Goal: Task Accomplishment & Management: Use online tool/utility

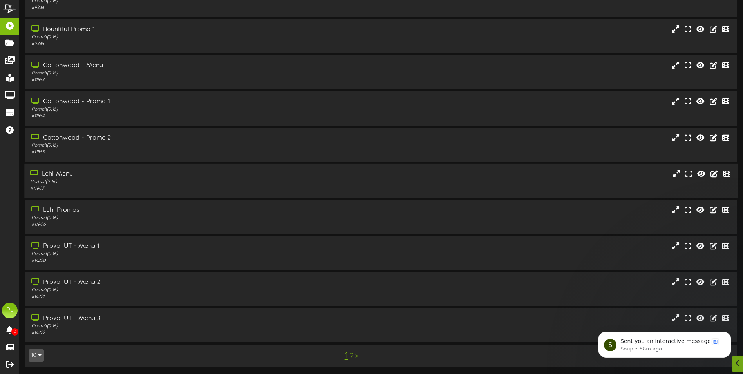
scroll to position [47, 0]
click at [667, 344] on p "Sent you an interactive message" at bounding box center [671, 341] width 101 height 8
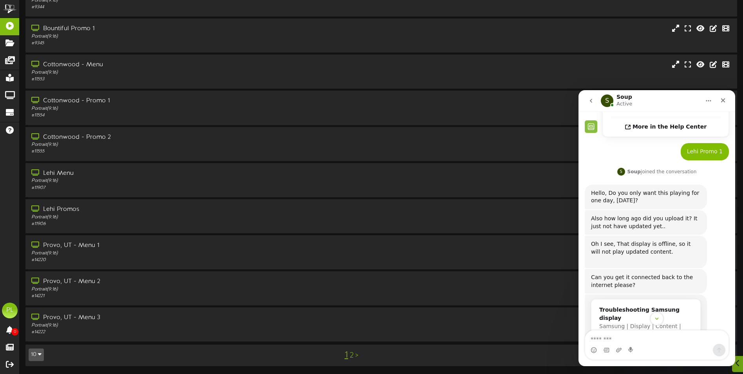
scroll to position [144, 0]
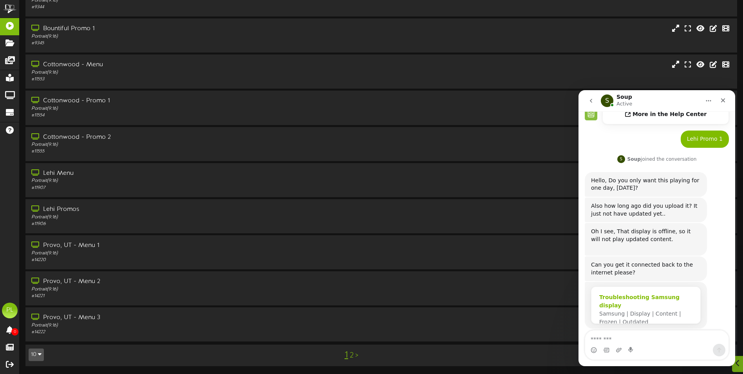
click at [664, 293] on div "Troubleshooting Samsung display" at bounding box center [645, 301] width 93 height 16
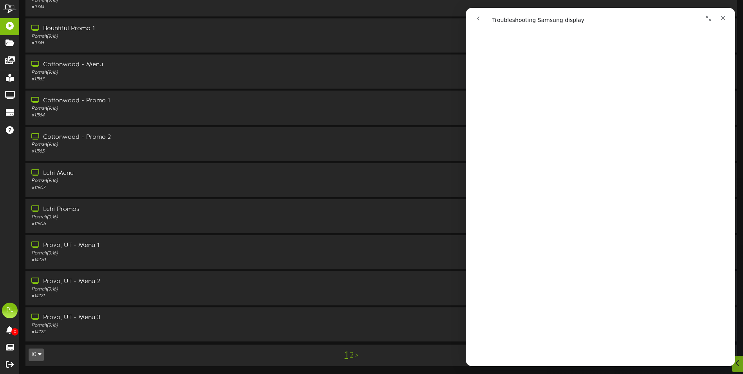
scroll to position [78, 0]
click at [720, 20] on icon "Close" at bounding box center [723, 18] width 6 height 6
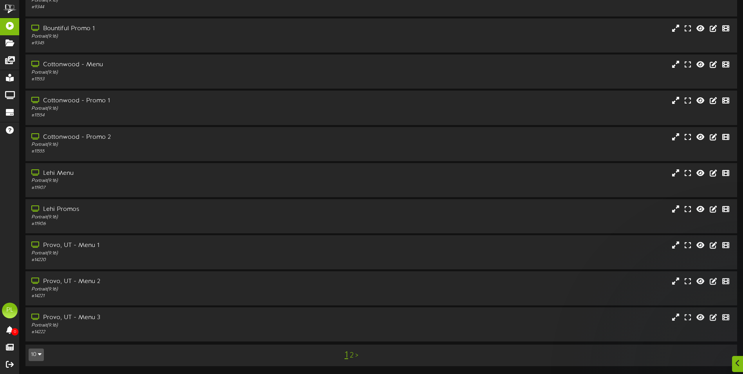
scroll to position [0, 0]
click at [733, 362] on div at bounding box center [737, 363] width 13 height 19
drag, startPoint x: 726, startPoint y: 357, endPoint x: 730, endPoint y: 357, distance: 4.0
click at [727, 358] on icon "Open Intercom Messenger" at bounding box center [725, 355] width 13 height 13
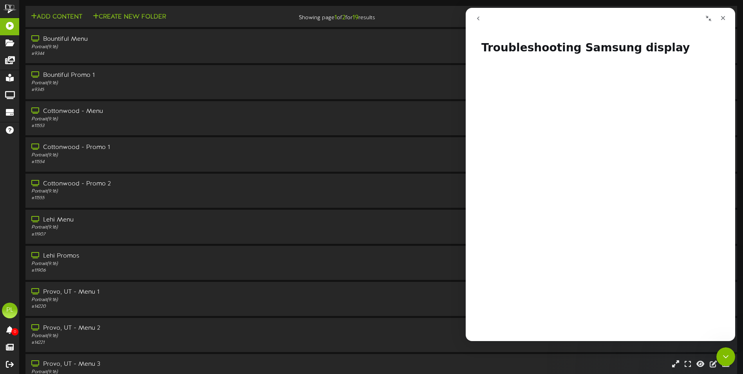
click at [473, 20] on button "go back" at bounding box center [478, 18] width 15 height 15
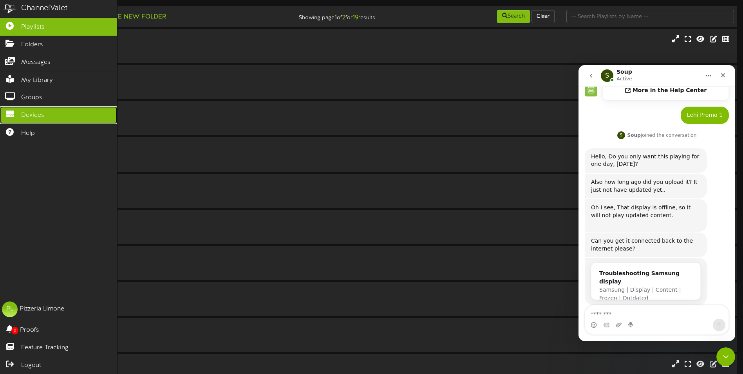
click at [58, 118] on link "Devices" at bounding box center [58, 115] width 117 height 18
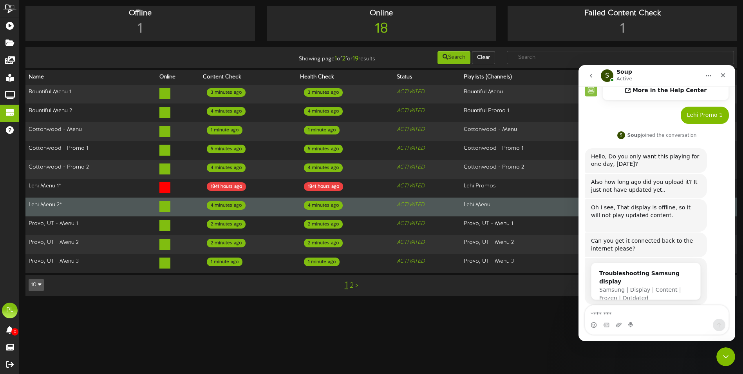
click at [62, 203] on td "Lehi Menu 2*" at bounding box center [90, 206] width 131 height 19
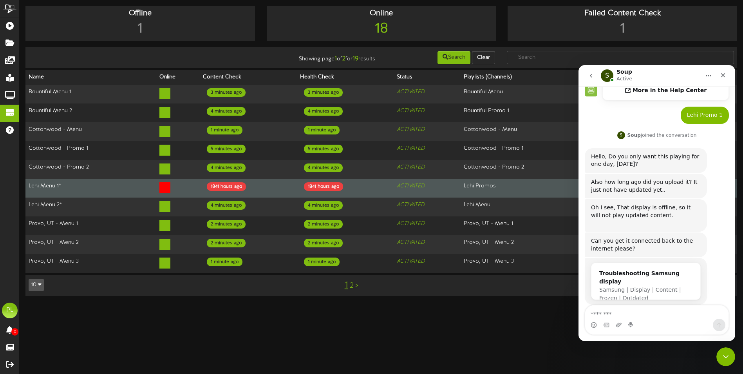
click at [83, 182] on td "Lehi Menu 1*" at bounding box center [90, 188] width 131 height 19
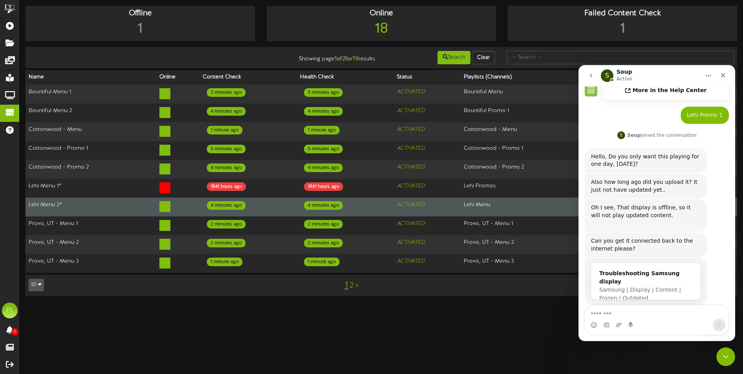
click at [67, 201] on td "Lehi Menu 2*" at bounding box center [90, 206] width 131 height 19
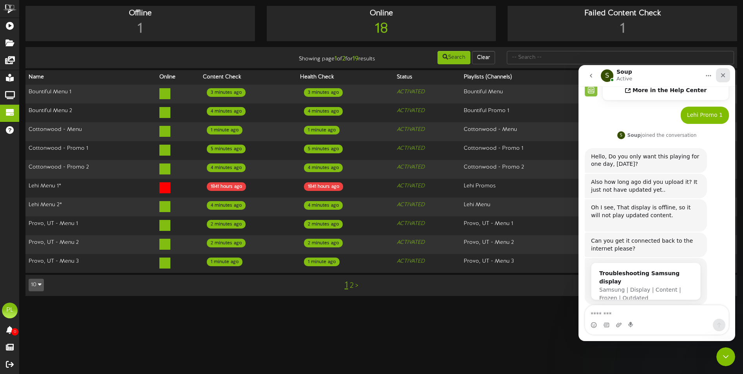
click at [724, 77] on icon "Close" at bounding box center [723, 75] width 6 height 6
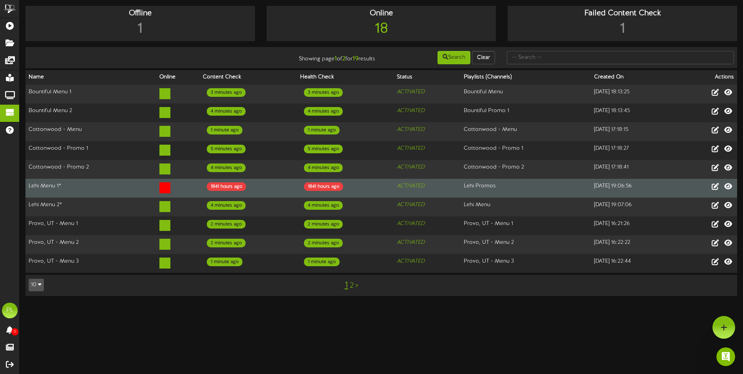
click at [238, 185] on td "1841 hours ago" at bounding box center [248, 188] width 97 height 19
click at [56, 181] on td "Lehi Menu 1*" at bounding box center [90, 188] width 131 height 19
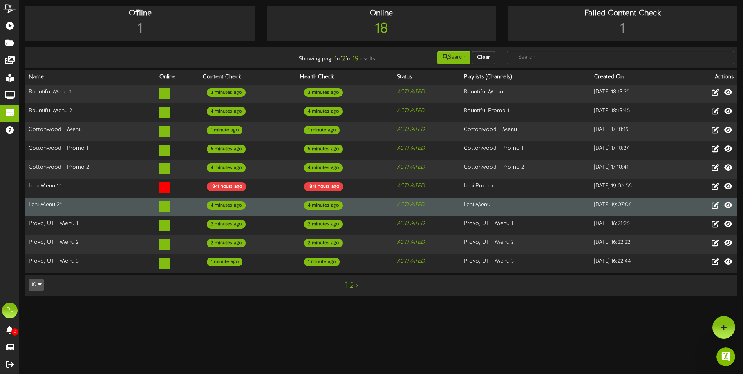
click at [83, 202] on td "Lehi Menu 2*" at bounding box center [90, 206] width 131 height 19
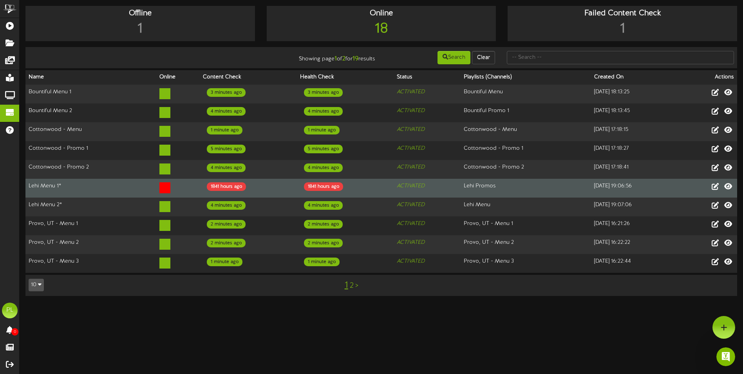
click at [120, 180] on td "Lehi Menu 1*" at bounding box center [90, 188] width 131 height 19
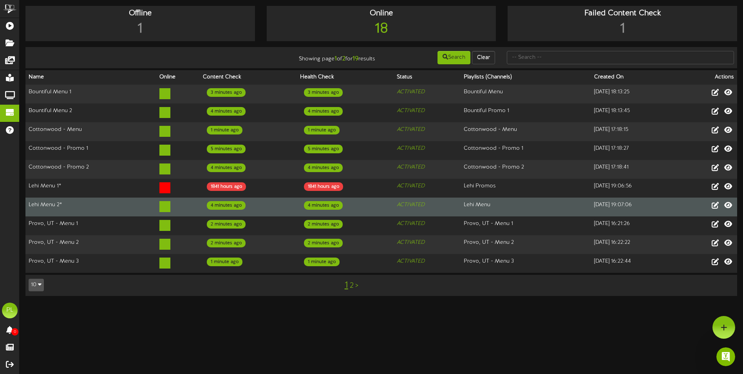
click at [103, 198] on td "Lehi Menu 2*" at bounding box center [90, 206] width 131 height 19
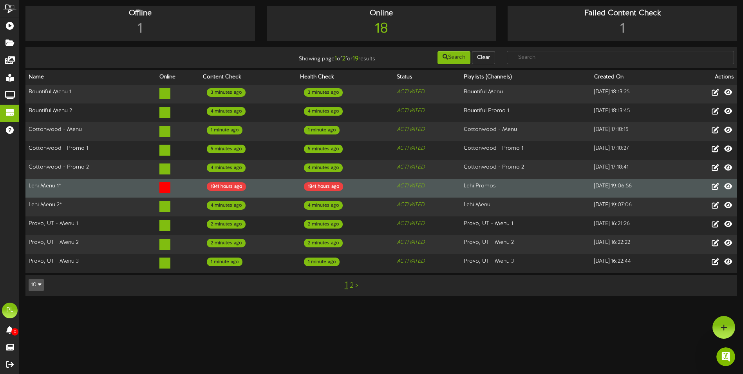
click at [103, 185] on td "Lehi Menu 1*" at bounding box center [90, 188] width 131 height 19
click at [94, 179] on td "Lehi Menu 1*" at bounding box center [90, 188] width 131 height 19
click at [316, 182] on div "1841 hours ago" at bounding box center [323, 186] width 39 height 9
click at [297, 186] on td "1841 hours ago" at bounding box center [345, 188] width 97 height 19
click at [200, 182] on td "1841 hours ago" at bounding box center [248, 188] width 97 height 19
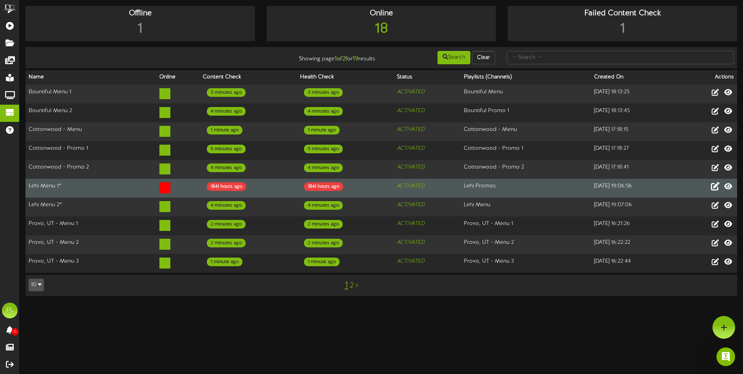
click at [713, 183] on icon at bounding box center [715, 186] width 9 height 9
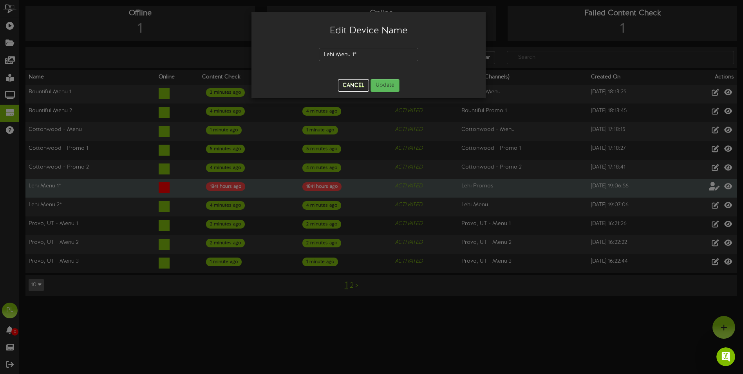
click at [351, 88] on button "Cancel" at bounding box center [353, 85] width 31 height 13
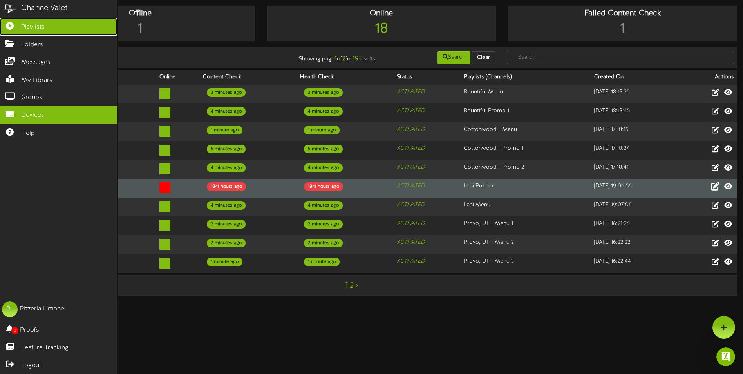
click at [25, 28] on span "Playlists" at bounding box center [33, 27] width 24 height 9
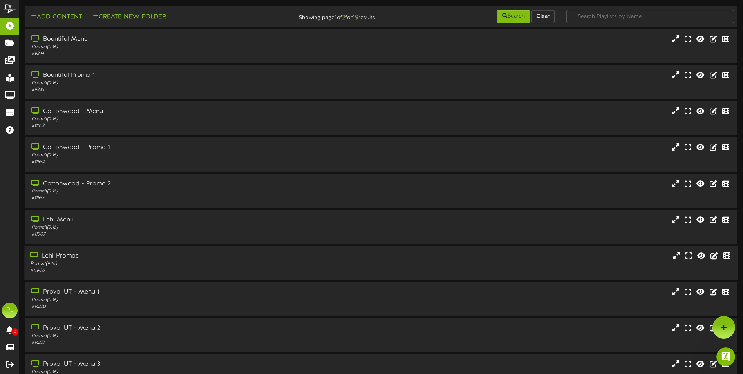
click at [84, 261] on div "Portrait ( 9:16 )" at bounding box center [173, 264] width 286 height 7
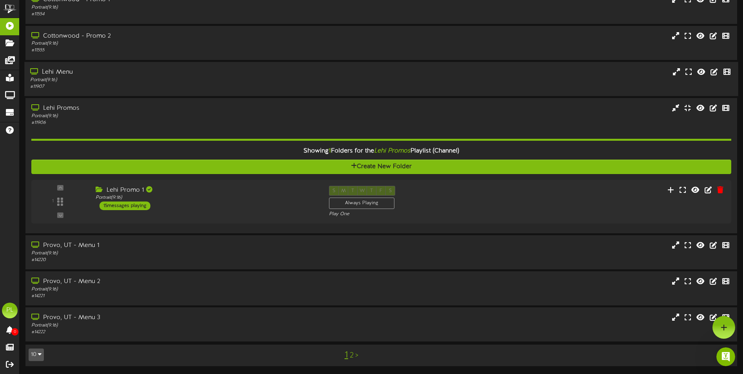
click at [138, 76] on div "Portrait ( 9:16 )" at bounding box center [173, 79] width 286 height 7
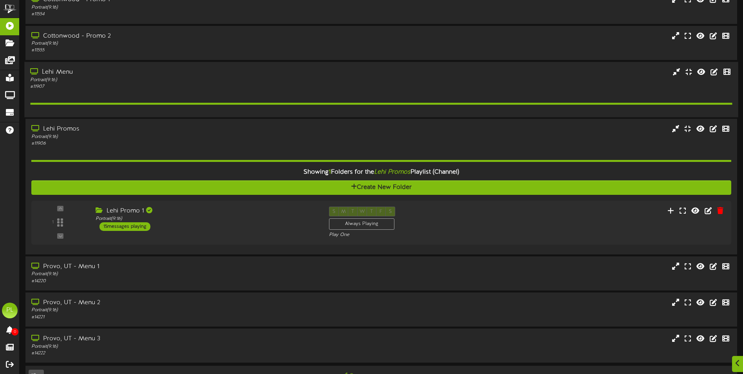
scroll to position [157, 0]
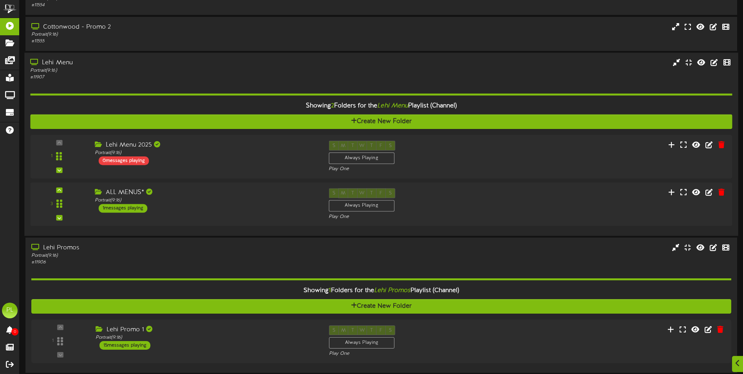
click at [88, 73] on div "Portrait ( 9:16 )" at bounding box center [173, 70] width 286 height 7
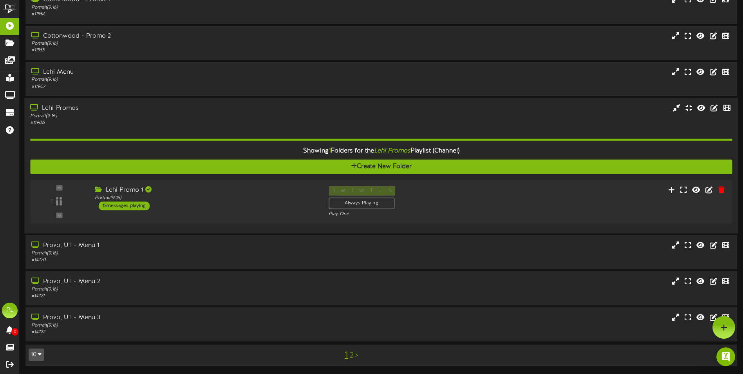
scroll to position [0, 0]
click at [120, 124] on div "# 11906" at bounding box center [173, 122] width 286 height 7
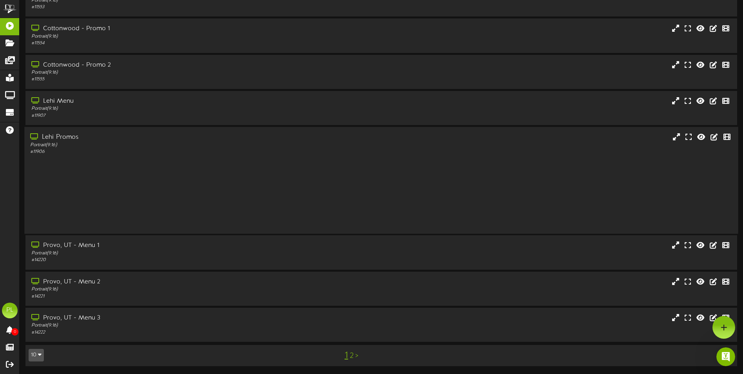
scroll to position [47, 0]
click at [86, 223] on div "# 11906" at bounding box center [173, 224] width 286 height 7
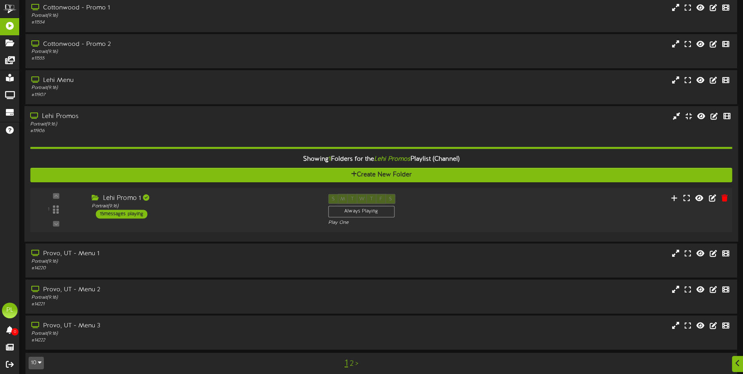
scroll to position [148, 0]
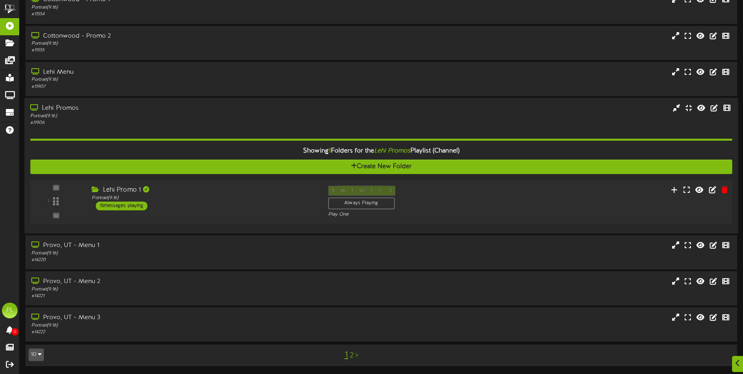
click at [186, 210] on div "Lehi Promo 1 Portrait ( 9:16 ) 15 messages playing" at bounding box center [204, 197] width 236 height 25
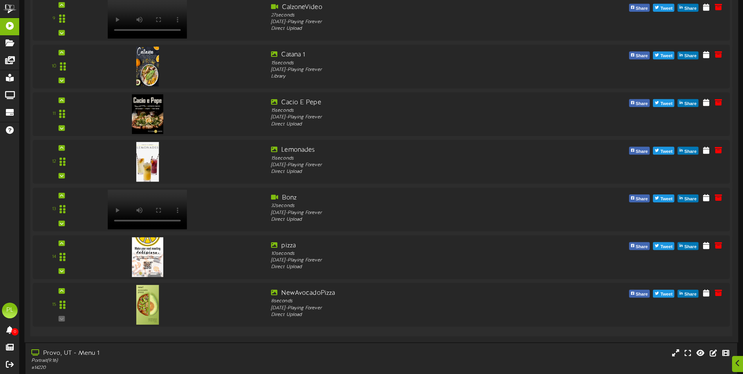
scroll to position [823, 0]
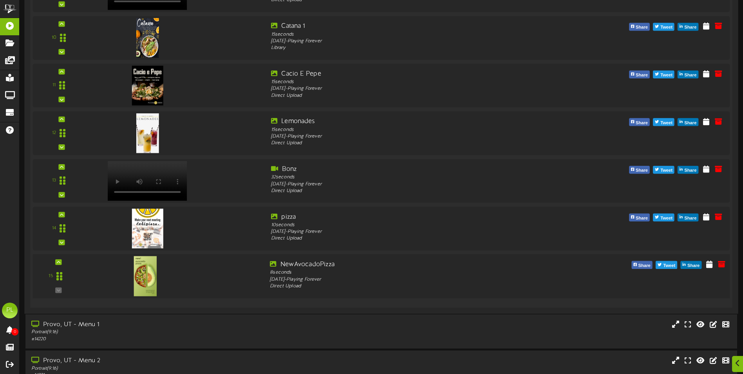
click at [213, 275] on div at bounding box center [176, 274] width 176 height 28
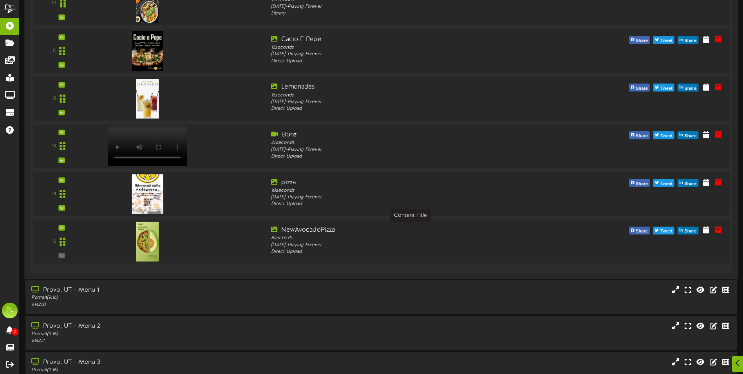
scroll to position [862, 0]
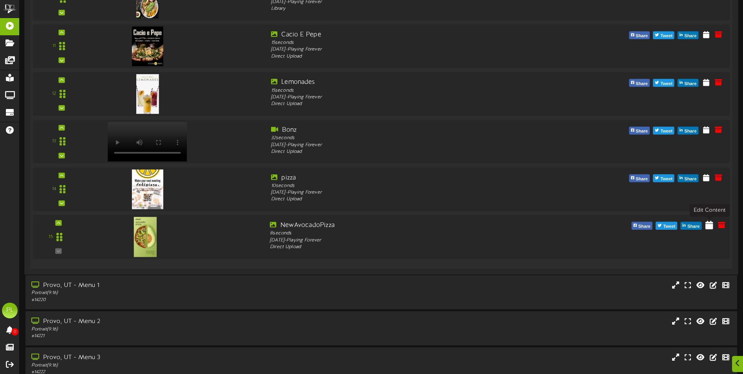
click at [711, 223] on icon at bounding box center [710, 224] width 8 height 9
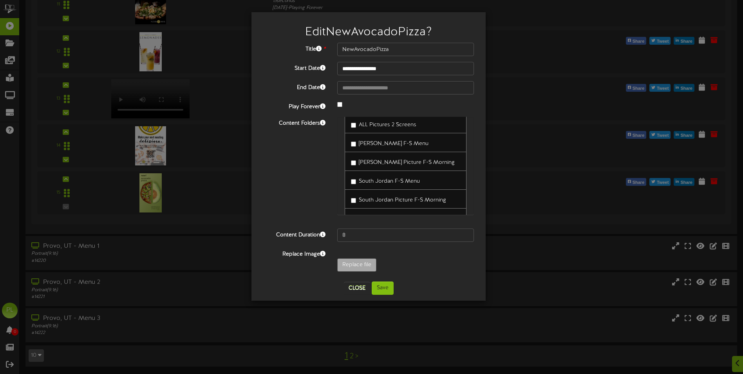
scroll to position [0, 0]
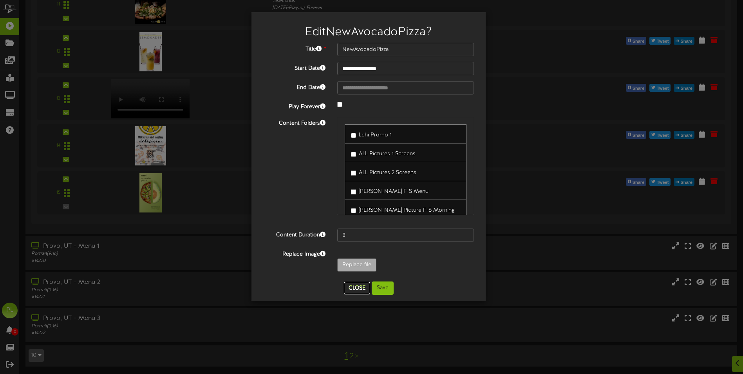
click at [354, 290] on button "Close" at bounding box center [357, 288] width 26 height 13
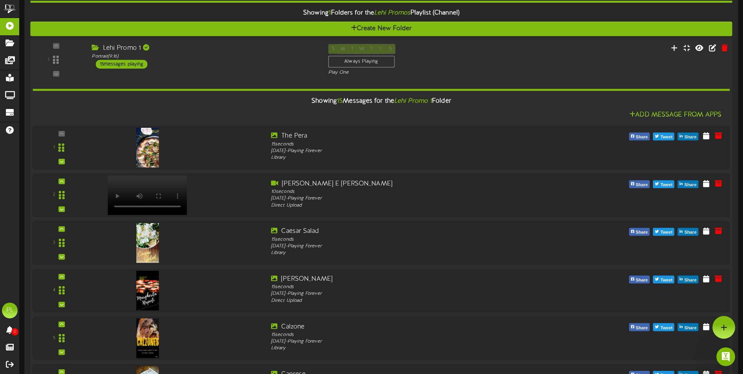
scroll to position [235, 0]
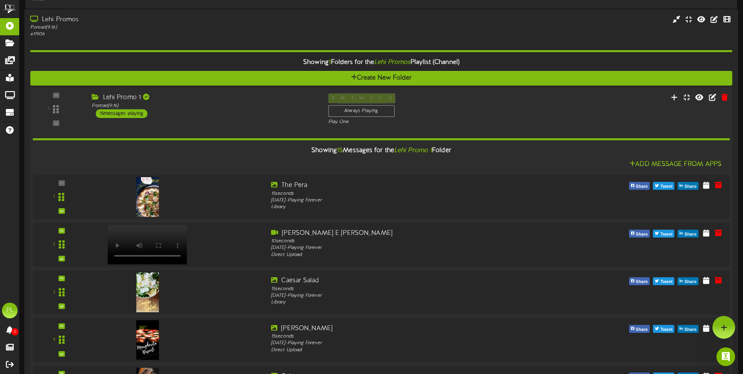
click at [210, 109] on div "Lehi Promo 1 Portrait ( 9:16 ) 15 messages playing" at bounding box center [204, 105] width 236 height 25
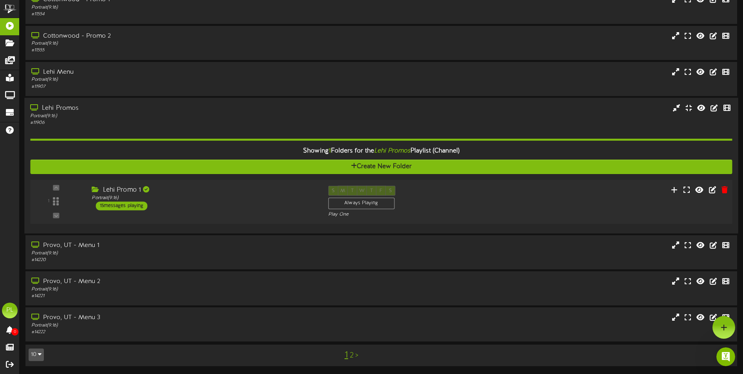
scroll to position [148, 0]
click at [150, 69] on div "Lehi Menu" at bounding box center [173, 72] width 286 height 9
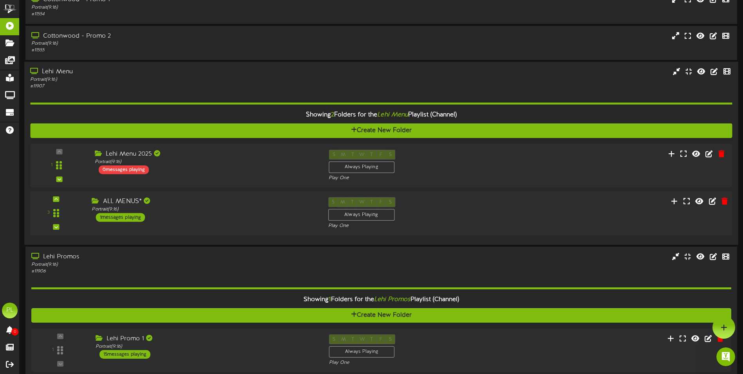
click at [201, 228] on div "3 ALL MENUS*" at bounding box center [381, 213] width 709 height 32
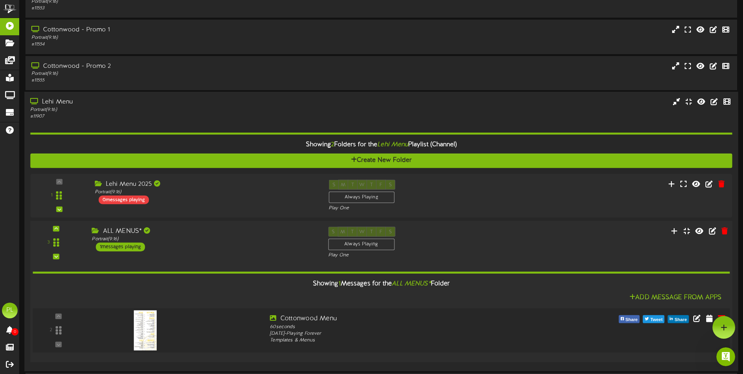
scroll to position [0, 0]
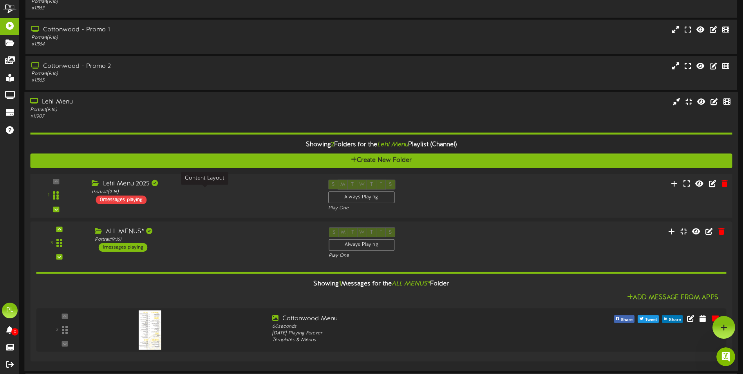
click at [219, 193] on div "Portrait ( 9:16 )" at bounding box center [204, 191] width 224 height 7
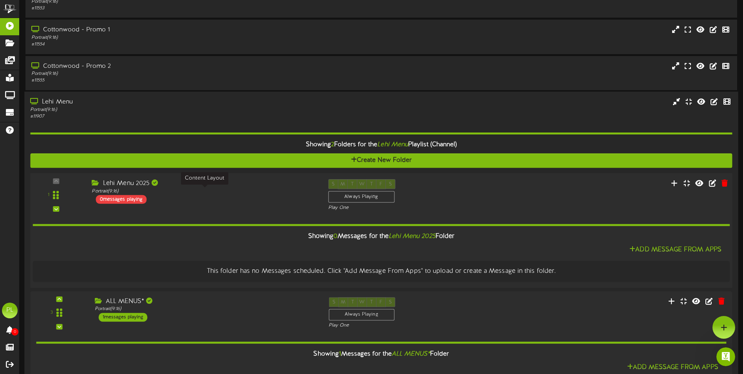
click at [219, 193] on div "Portrait ( 9:16 )" at bounding box center [204, 191] width 224 height 7
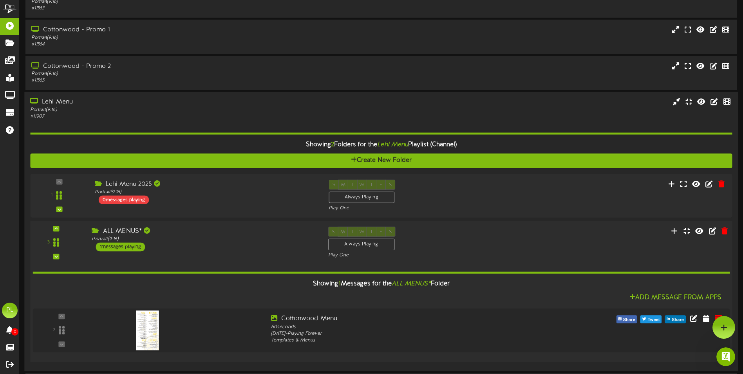
click at [220, 231] on div "ALL MENUS*" at bounding box center [204, 230] width 224 height 9
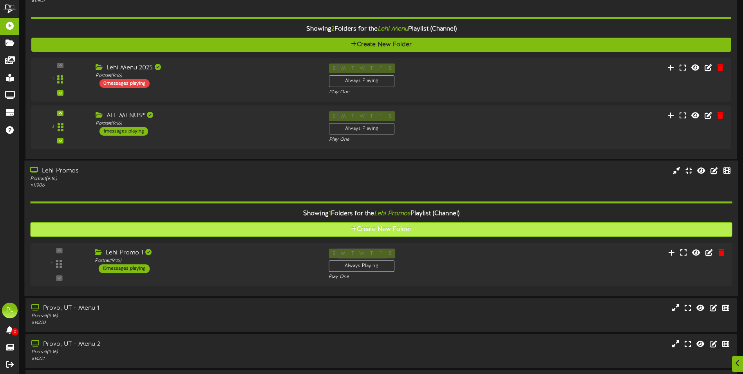
scroll to position [296, 0]
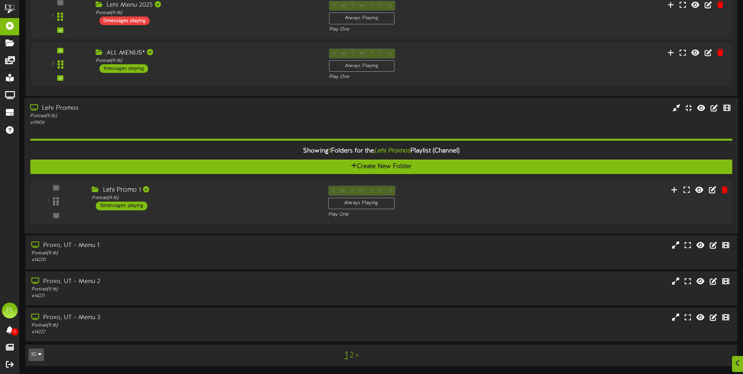
click at [188, 201] on div "Lehi Promo 1 Portrait ( 9:16 ) 15 messages playing" at bounding box center [204, 198] width 236 height 25
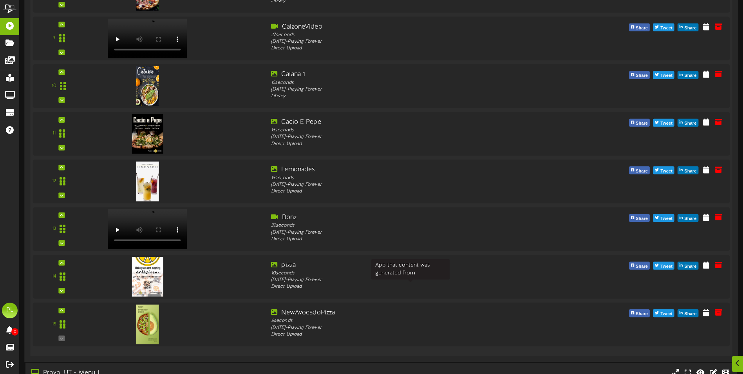
scroll to position [1050, 0]
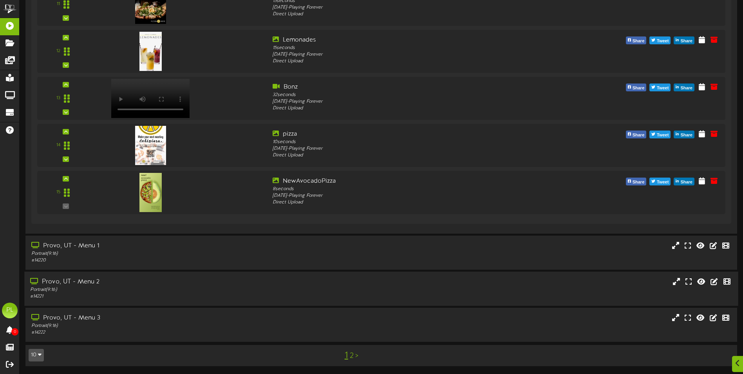
click at [105, 293] on div "# 14221" at bounding box center [173, 296] width 286 height 7
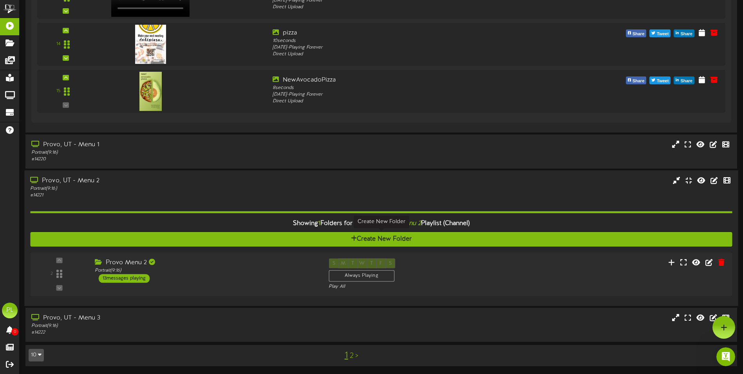
scroll to position [0, 0]
click at [235, 292] on div "2 Provo Menu 2" at bounding box center [381, 274] width 709 height 44
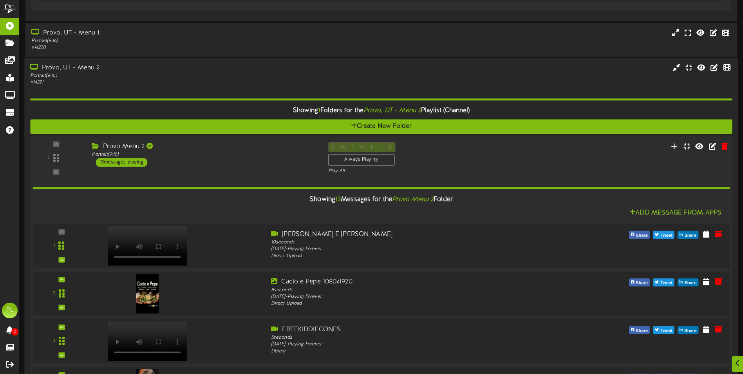
click at [228, 170] on div "2 ( 9:16" at bounding box center [381, 158] width 709 height 32
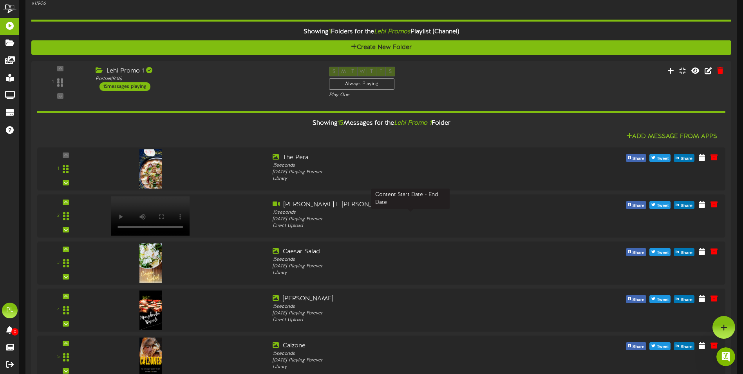
scroll to position [367, 0]
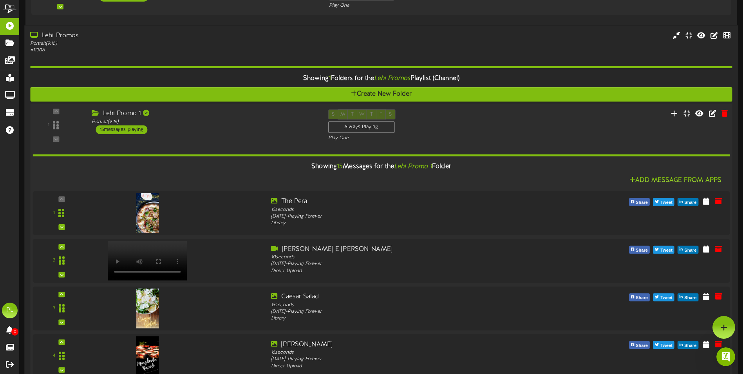
click at [224, 130] on div "Lehi Promo 1 Portrait ( 9:16 ) 15 messages playing" at bounding box center [204, 121] width 236 height 25
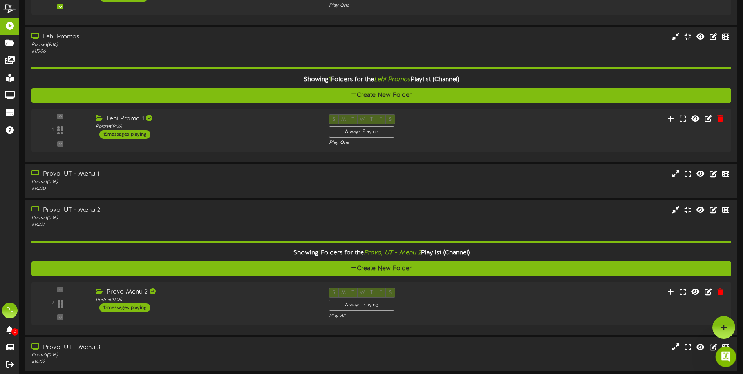
click at [728, 355] on icon "Open Intercom Messenger" at bounding box center [725, 355] width 13 height 13
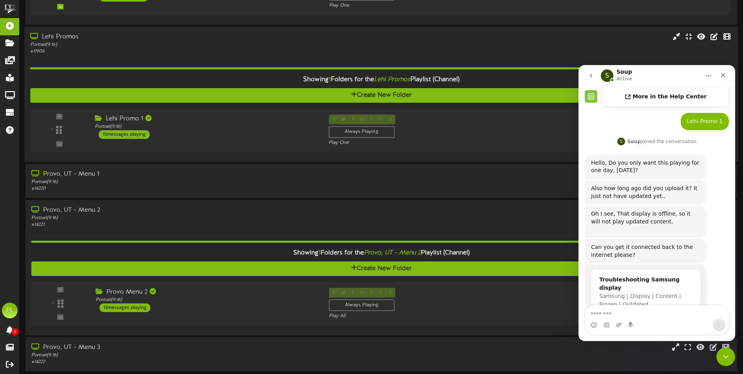
scroll to position [144, 0]
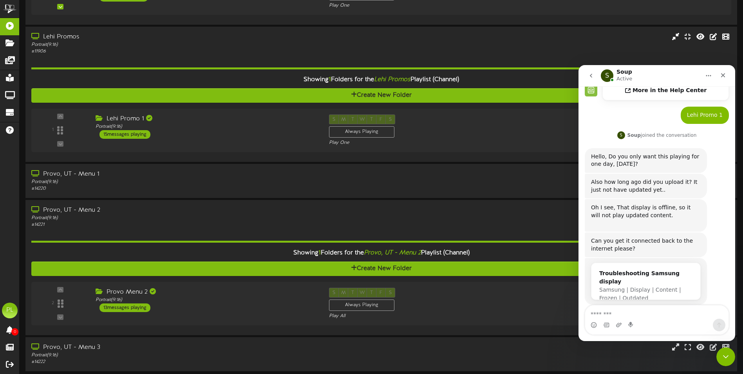
click at [602, 318] on textarea "Message…" at bounding box center [656, 311] width 143 height 13
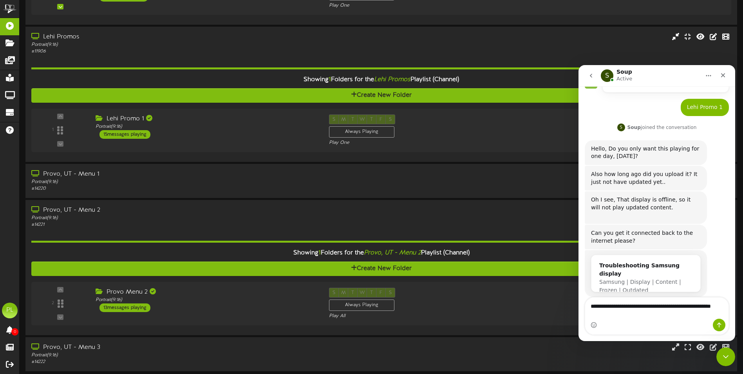
type textarea "**********"
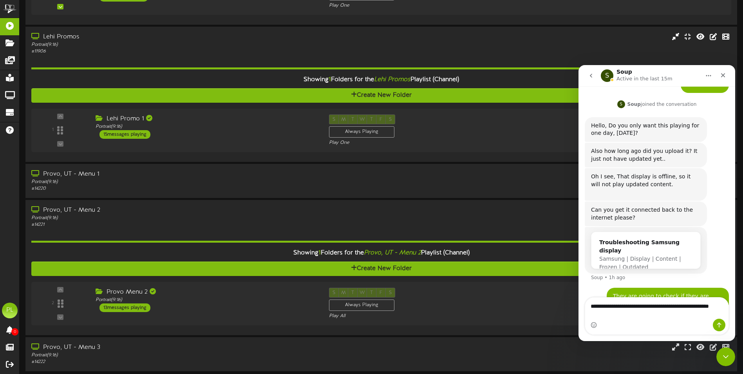
scroll to position [183, 0]
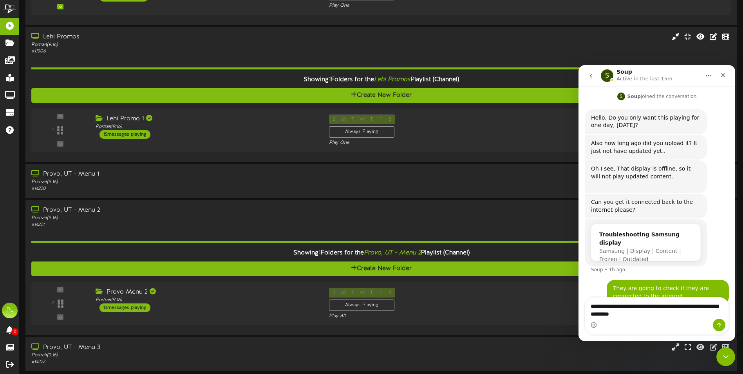
type textarea "**********"
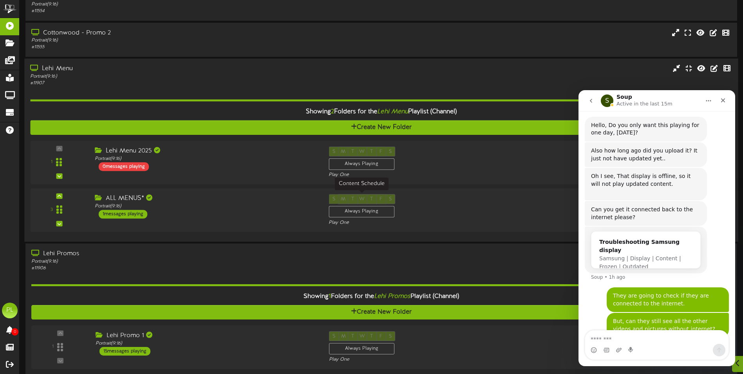
scroll to position [157, 0]
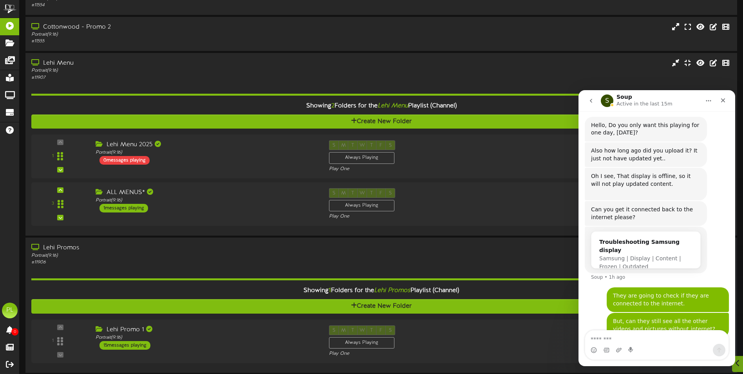
click at [604, 337] on textarea "Message…" at bounding box center [656, 336] width 143 height 13
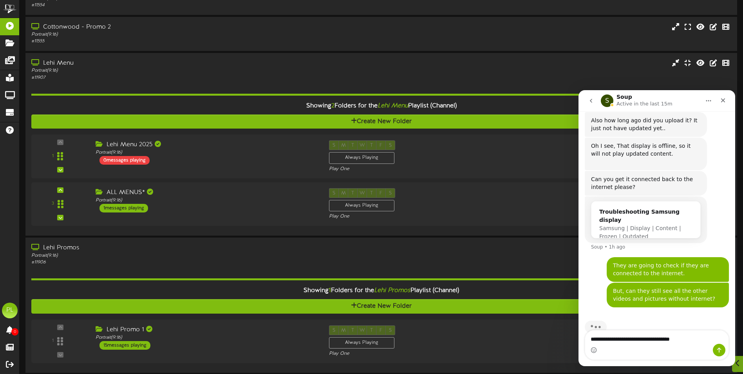
type textarea "**********"
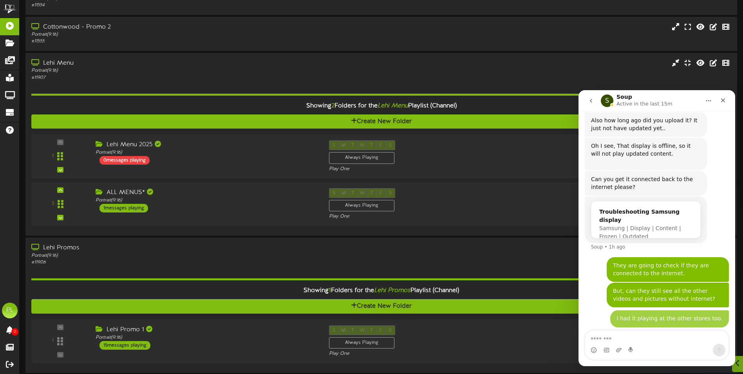
scroll to position [248, 0]
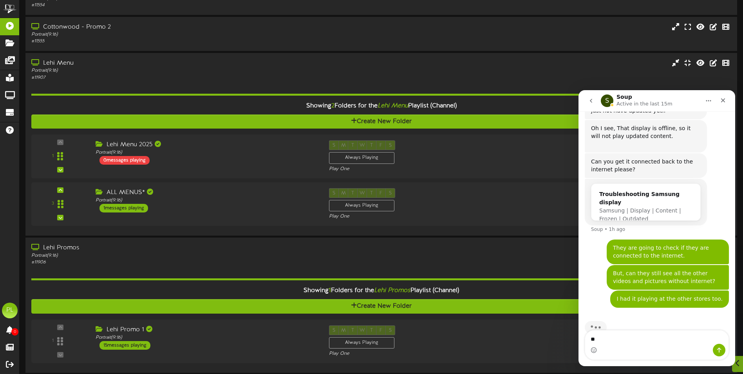
type textarea "*"
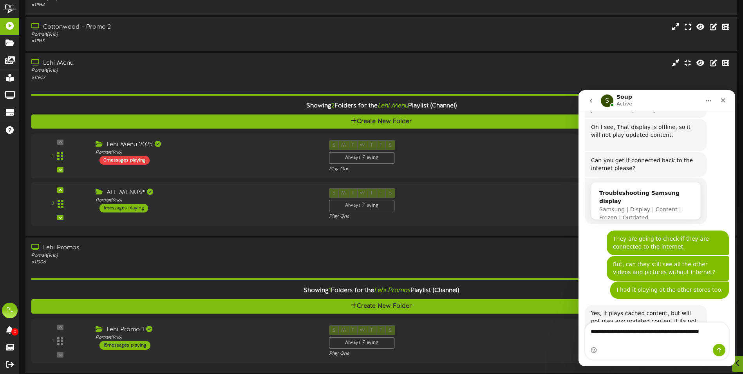
scroll to position [257, 0]
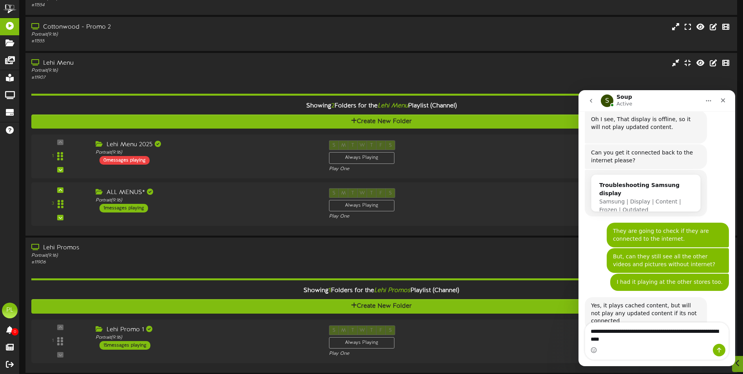
type textarea "**********"
drag, startPoint x: 638, startPoint y: 335, endPoint x: 587, endPoint y: 327, distance: 51.5
click at [587, 327] on textarea "**********" at bounding box center [656, 332] width 143 height 21
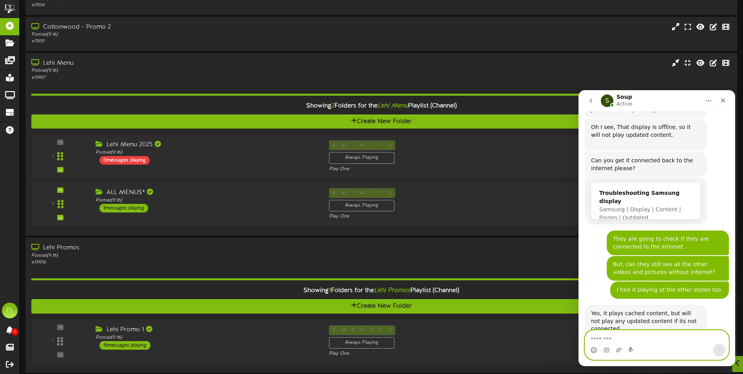
click at [594, 352] on circle "Emoji picker" at bounding box center [593, 349] width 5 height 5
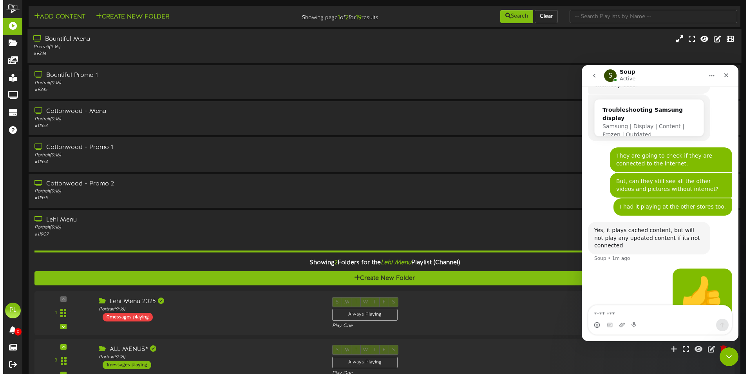
scroll to position [0, 0]
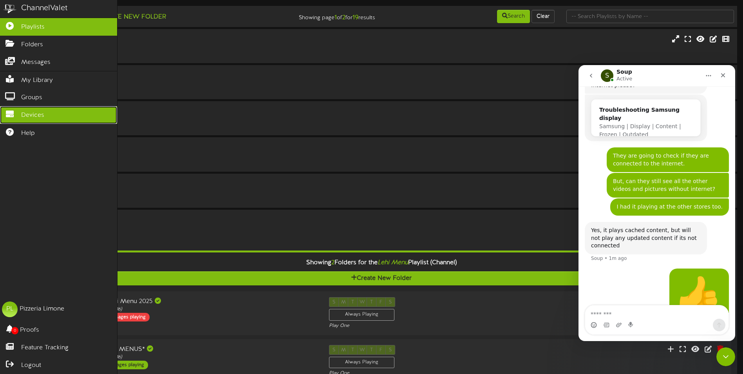
click at [42, 111] on span "Devices" at bounding box center [32, 115] width 23 height 9
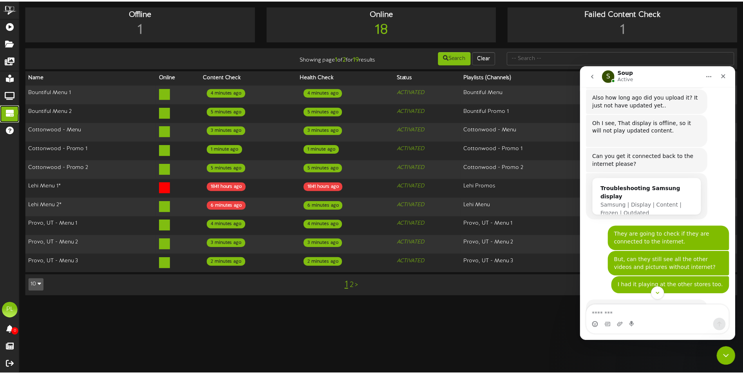
scroll to position [308, 0]
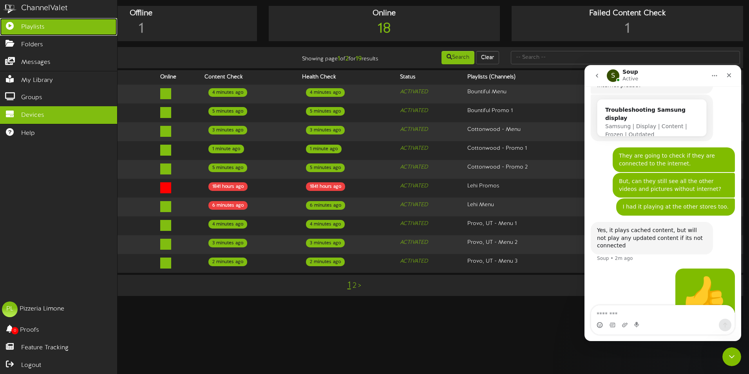
click at [63, 30] on link "Playlists" at bounding box center [58, 27] width 117 height 18
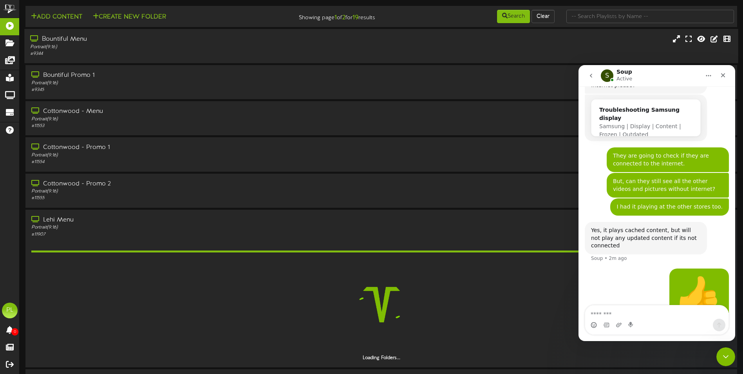
click at [134, 46] on div "Portrait ( 9:16 )" at bounding box center [173, 47] width 286 height 7
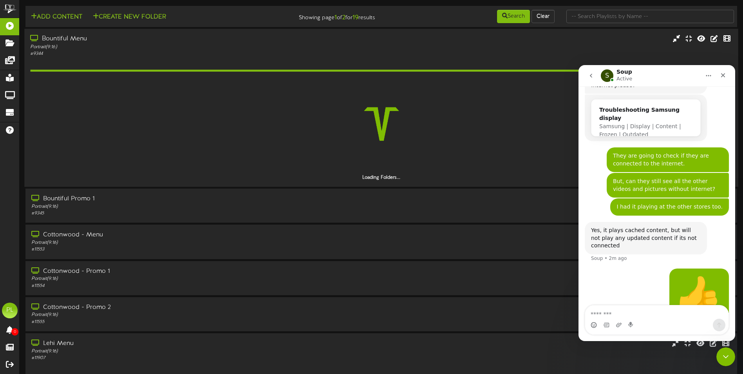
drag, startPoint x: 114, startPoint y: 51, endPoint x: 124, endPoint y: 56, distance: 10.9
click at [114, 51] on div "# 9344" at bounding box center [173, 54] width 286 height 7
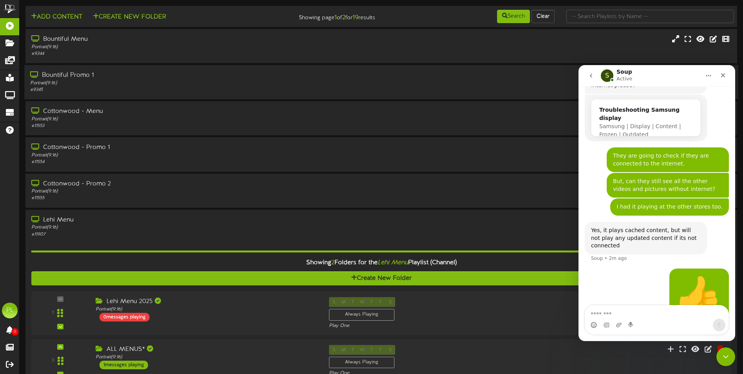
click at [92, 79] on div "Bountiful Promo 1" at bounding box center [173, 75] width 286 height 9
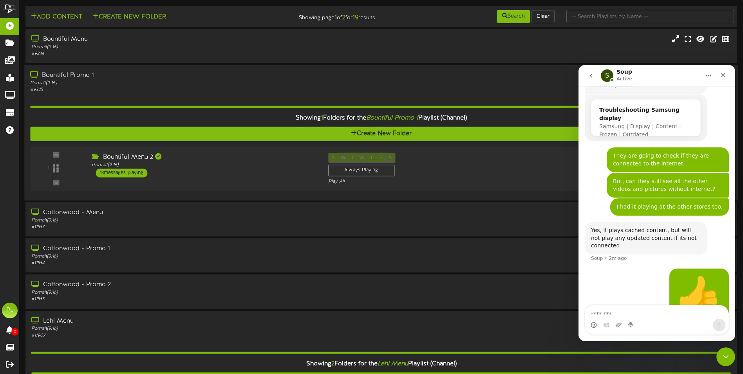
click at [213, 170] on div "Bountiful Menu 2 Portrait ( 9:16 ) 13 messages playing" at bounding box center [204, 165] width 236 height 25
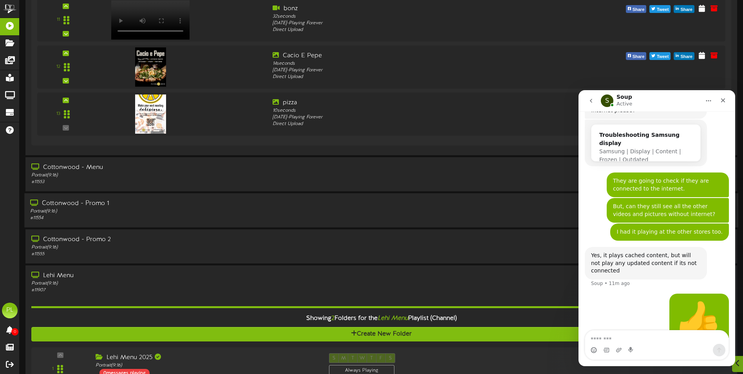
scroll to position [940, 0]
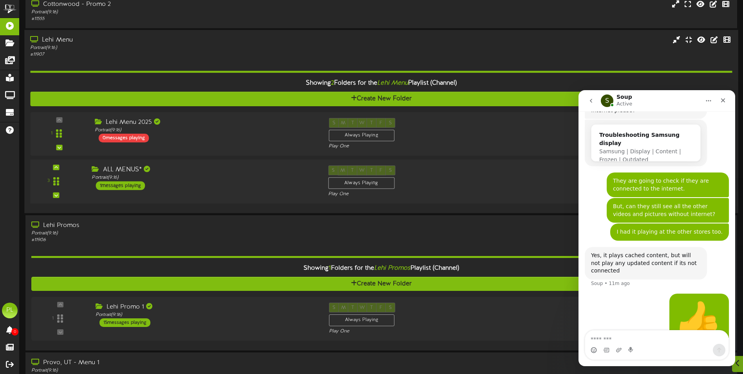
click at [217, 182] on div "ALL MENUS* Portrait ( 9:16 ) 1 messages playing" at bounding box center [204, 177] width 236 height 25
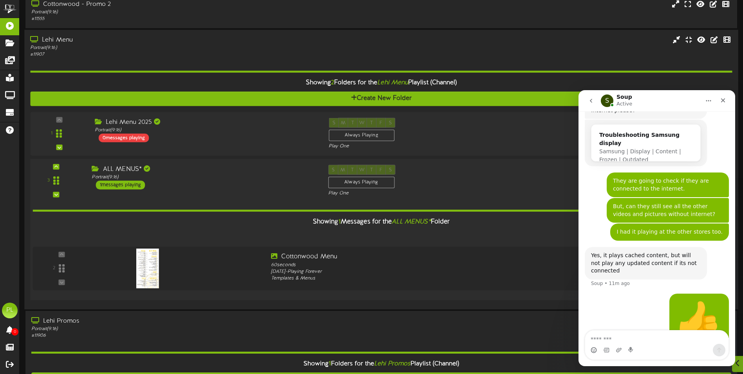
click at [217, 183] on div "ALL MENUS* Portrait ( 9:16 ) 1 messages playing" at bounding box center [204, 177] width 236 height 25
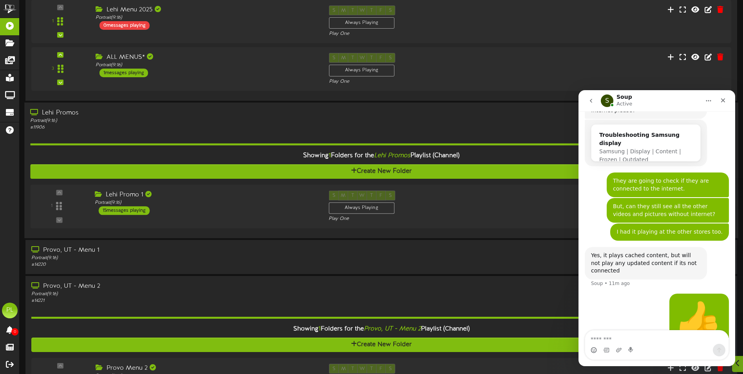
scroll to position [1097, 0]
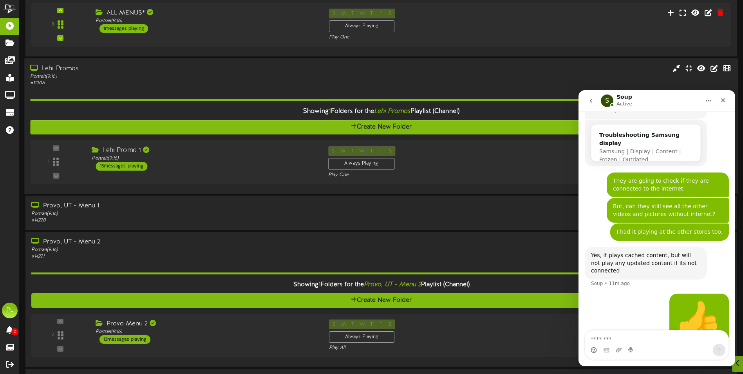
click at [226, 169] on div "Lehi Promo 1 Portrait ( 9:16 ) 15 messages playing" at bounding box center [204, 158] width 236 height 25
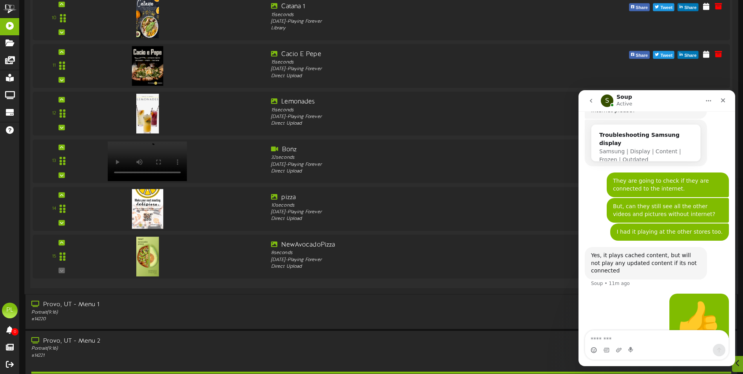
scroll to position [1763, 0]
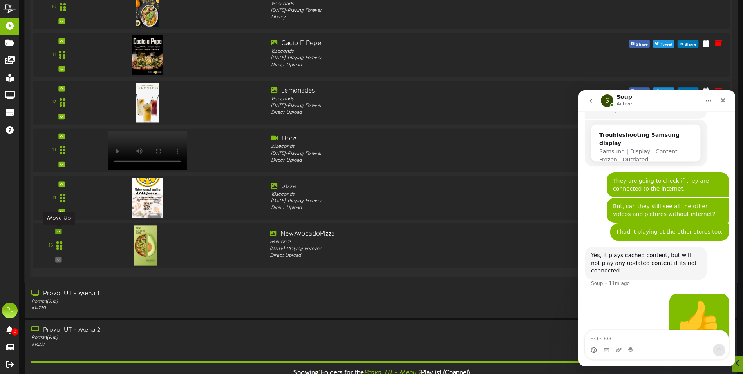
click at [61, 229] on div at bounding box center [58, 230] width 6 height 5
click at [61, 229] on div "15" at bounding box center [381, 245] width 704 height 44
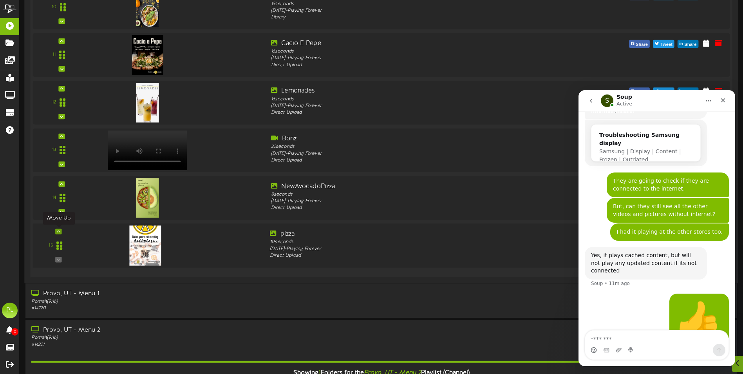
click at [60, 230] on icon at bounding box center [59, 231] width 4 height 4
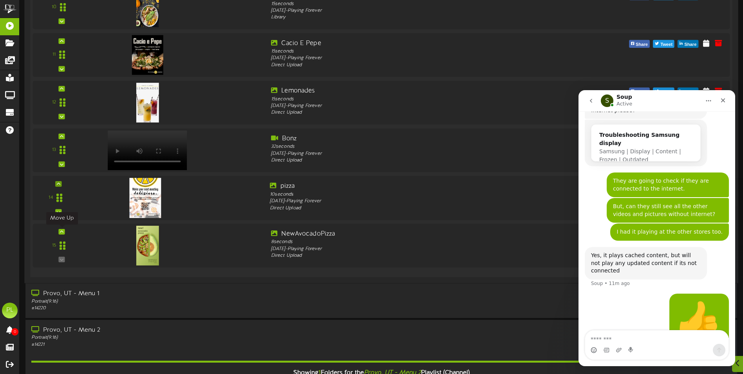
click at [60, 230] on icon at bounding box center [62, 231] width 4 height 4
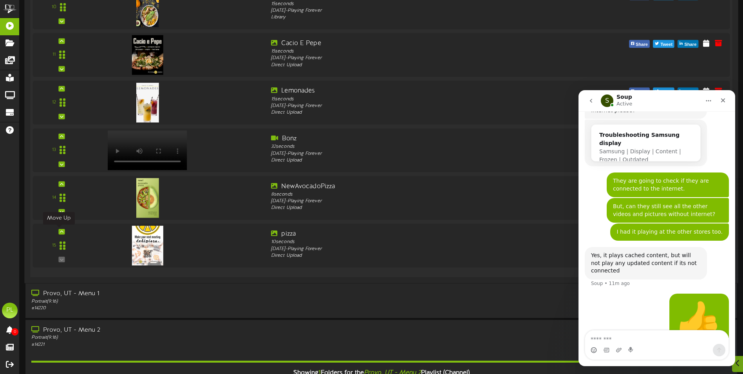
click at [60, 230] on icon at bounding box center [62, 231] width 4 height 4
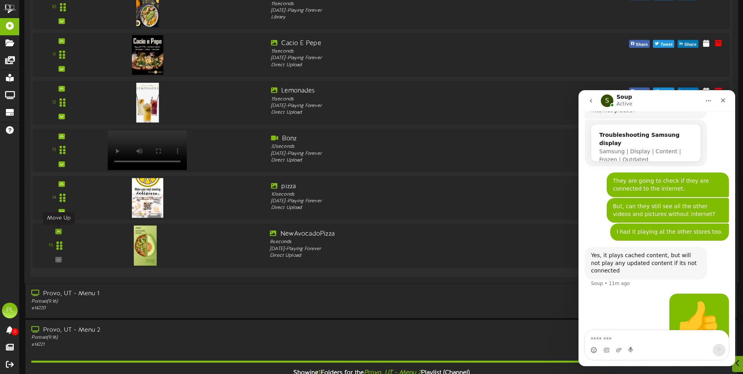
click at [60, 232] on icon at bounding box center [59, 231] width 4 height 4
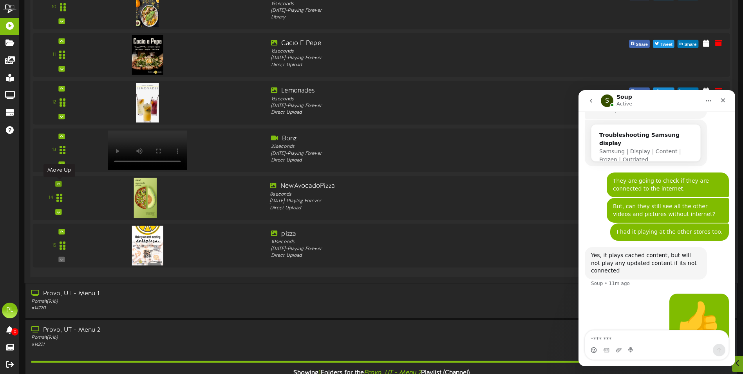
click at [59, 184] on icon at bounding box center [59, 183] width 4 height 4
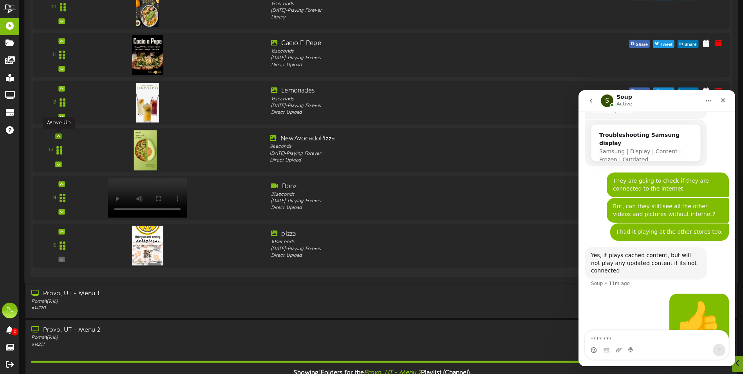
click at [58, 136] on icon at bounding box center [59, 136] width 4 height 4
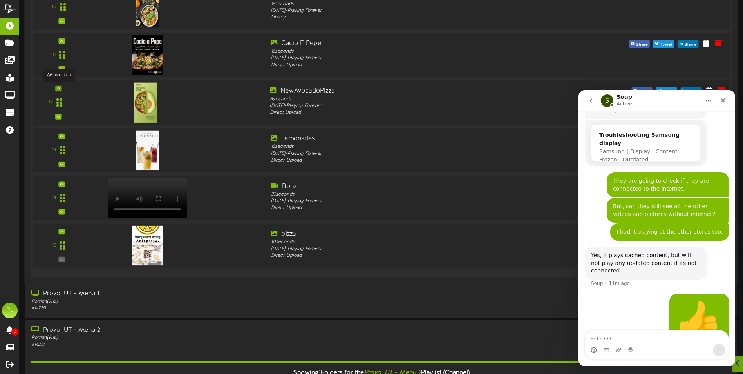
click at [60, 86] on div at bounding box center [58, 87] width 6 height 5
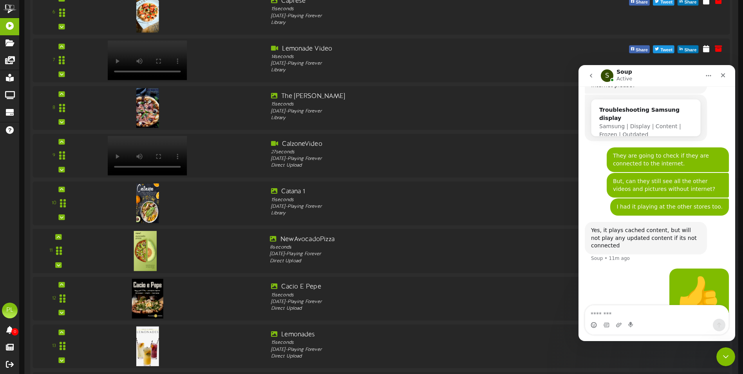
scroll to position [0, 0]
click at [58, 237] on icon at bounding box center [59, 237] width 4 height 4
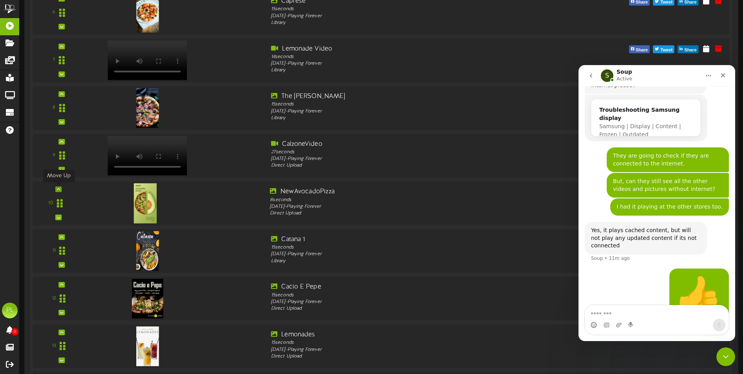
click at [57, 186] on div at bounding box center [58, 188] width 6 height 5
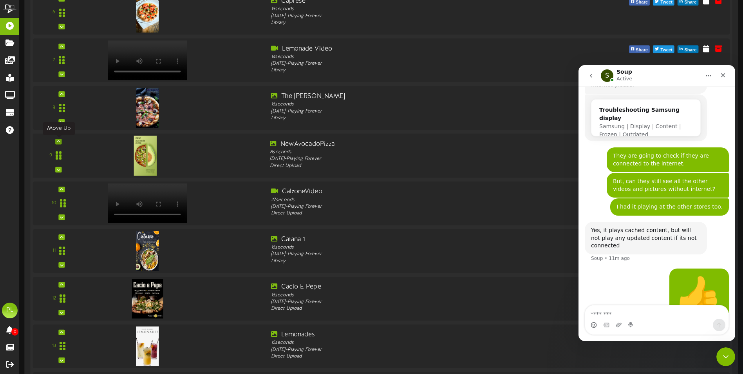
click at [58, 139] on icon at bounding box center [59, 141] width 4 height 4
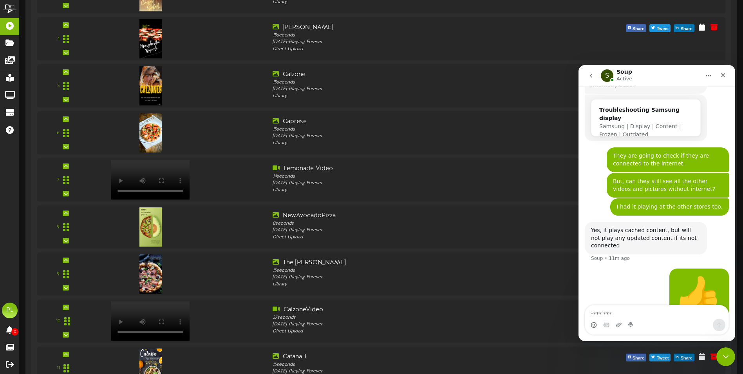
scroll to position [1410, 0]
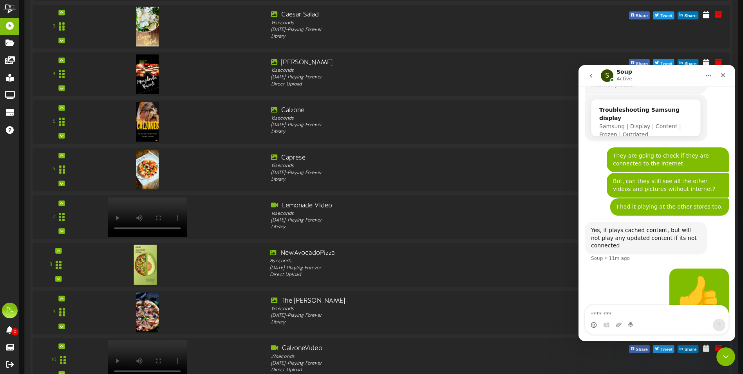
click at [59, 246] on div "8" at bounding box center [381, 265] width 704 height 44
click at [56, 248] on div at bounding box center [58, 250] width 6 height 5
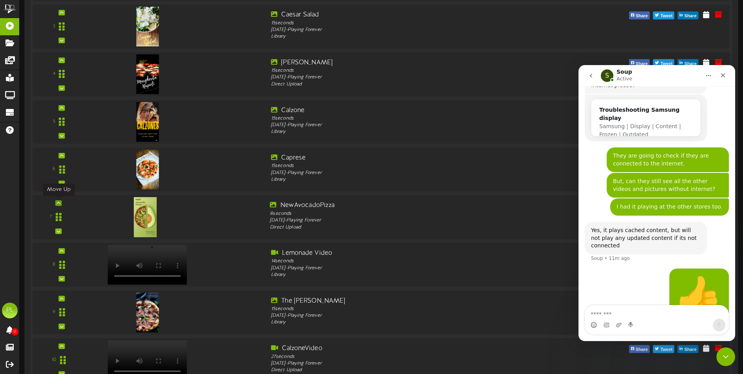
click at [58, 201] on div at bounding box center [58, 202] width 6 height 5
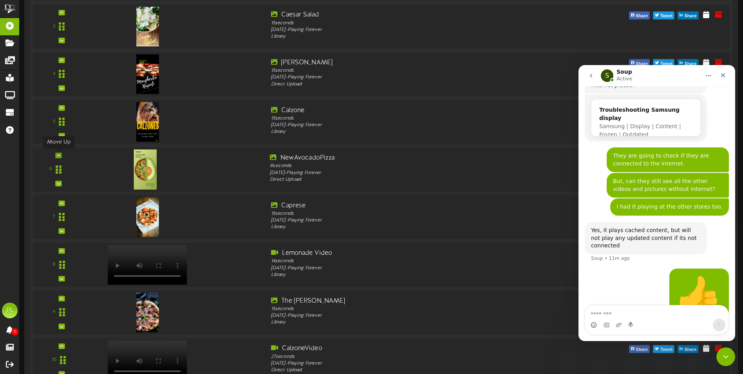
click at [57, 155] on icon at bounding box center [59, 155] width 4 height 4
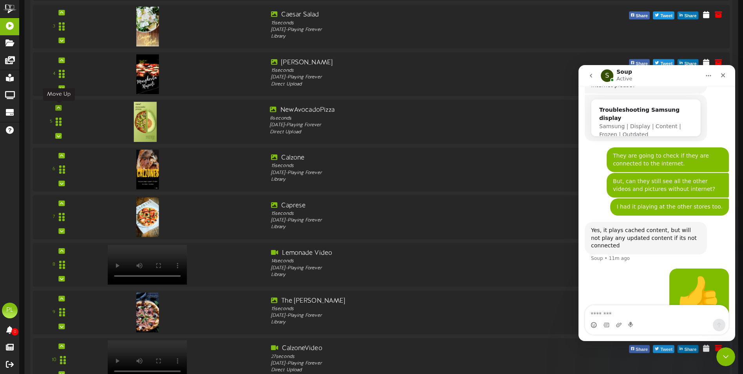
click at [59, 108] on icon at bounding box center [59, 107] width 4 height 4
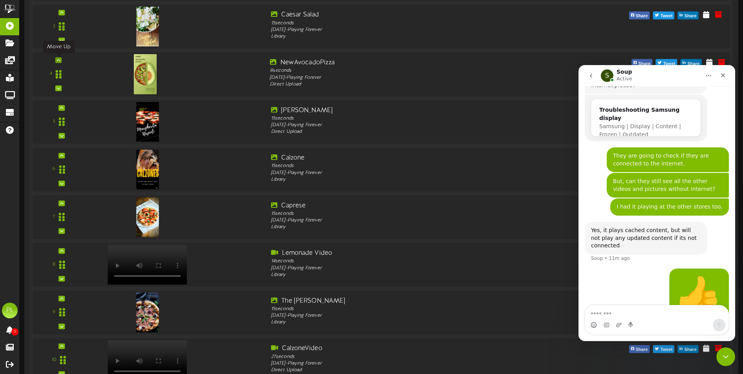
click at [59, 58] on icon at bounding box center [59, 60] width 4 height 4
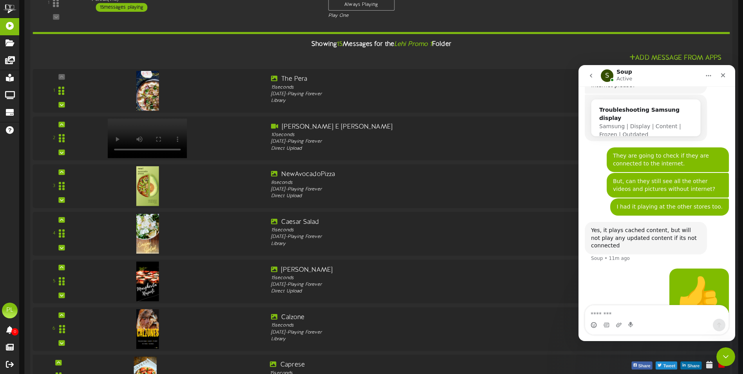
scroll to position [1136, 0]
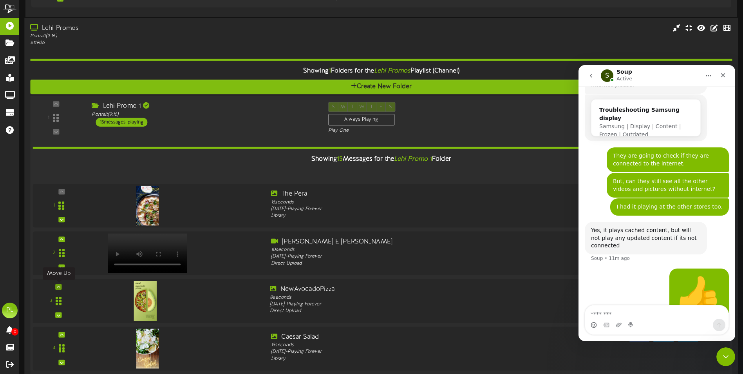
click at [59, 286] on icon at bounding box center [59, 286] width 4 height 4
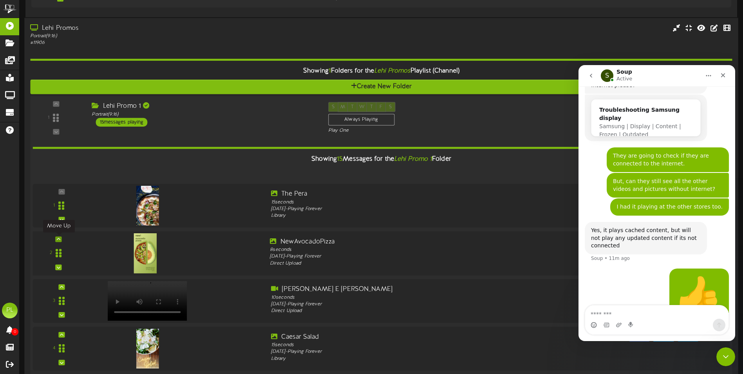
click at [58, 241] on icon at bounding box center [59, 239] width 4 height 4
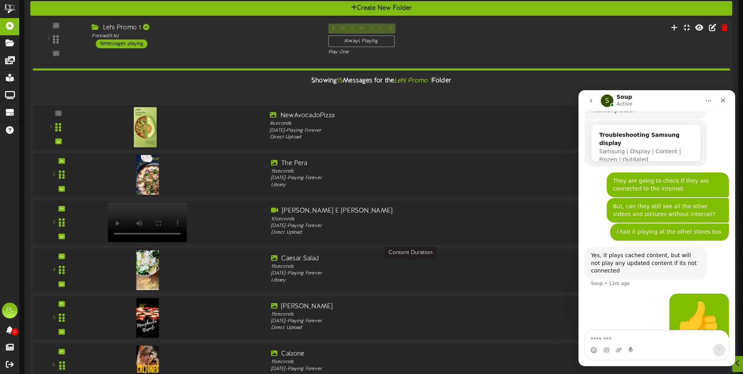
scroll to position [1254, 0]
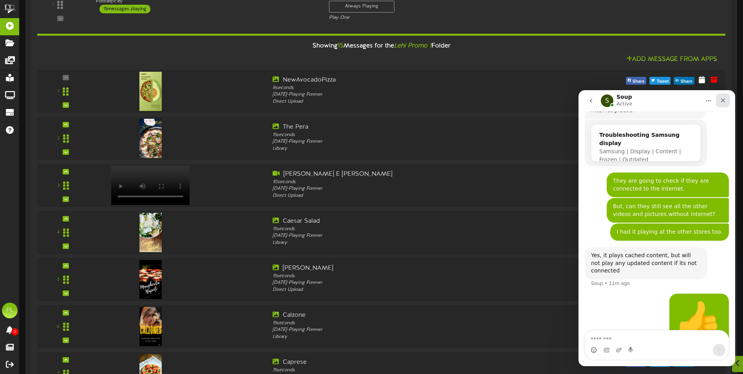
click at [728, 104] on div "Close" at bounding box center [723, 100] width 14 height 14
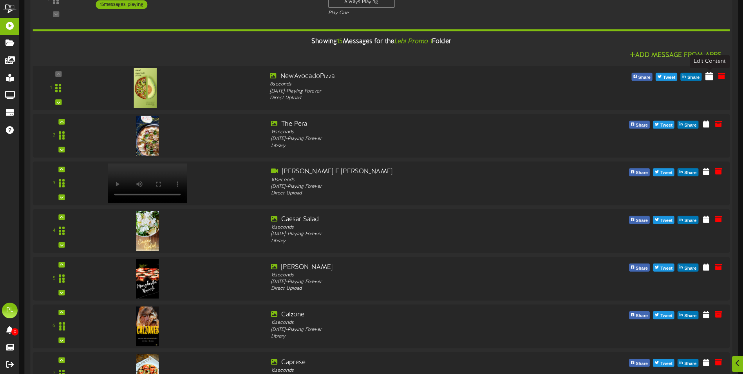
click at [711, 80] on icon at bounding box center [710, 75] width 8 height 9
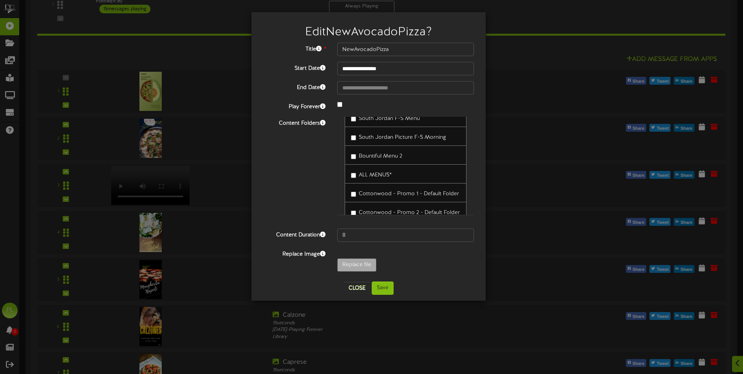
scroll to position [118, 0]
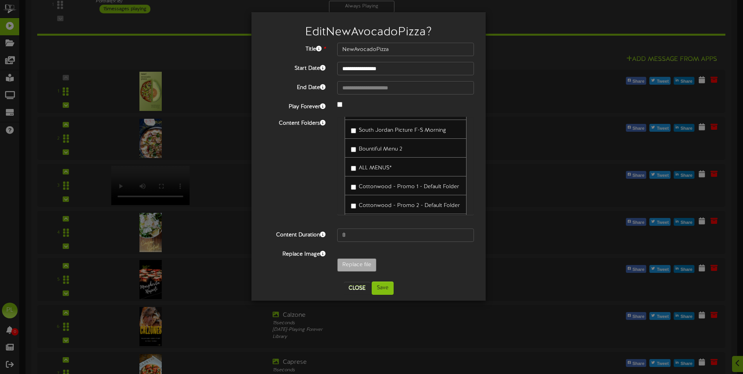
click at [350, 151] on div "Bountiful Menu 2" at bounding box center [406, 147] width 122 height 19
click at [359, 149] on span "[PERSON_NAME] [DATE] 5-11" at bounding box center [394, 146] width 71 height 6
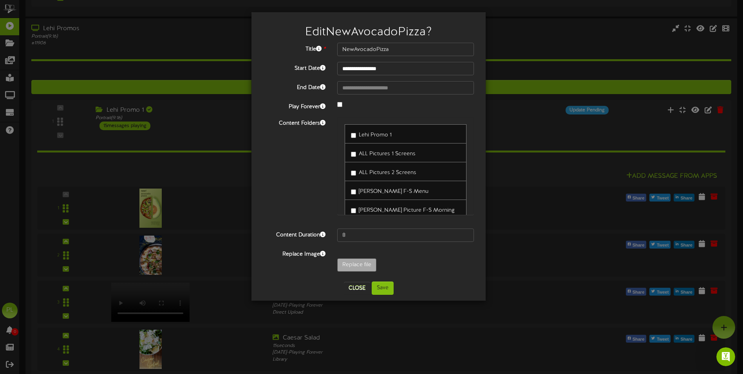
scroll to position [1136, 0]
click at [351, 292] on button "Close" at bounding box center [357, 288] width 26 height 13
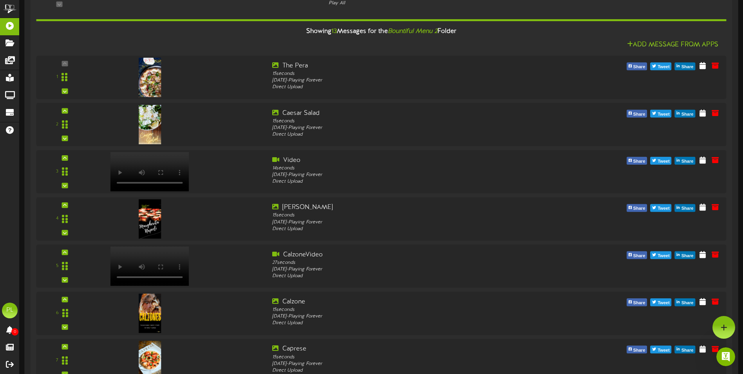
scroll to position [118, 0]
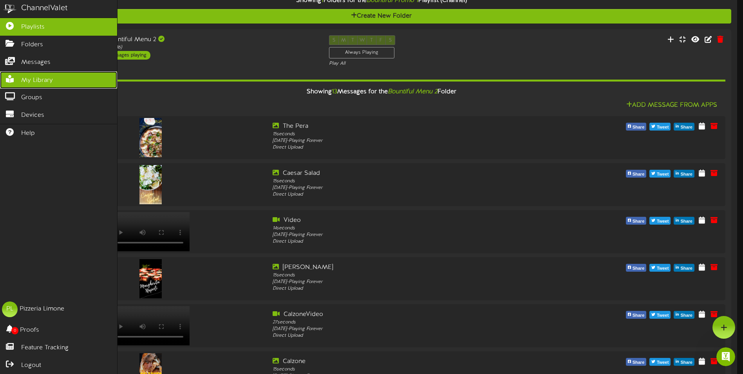
drag, startPoint x: 33, startPoint y: 81, endPoint x: 38, endPoint y: 79, distance: 6.2
click at [33, 81] on span "My Library" at bounding box center [37, 80] width 32 height 9
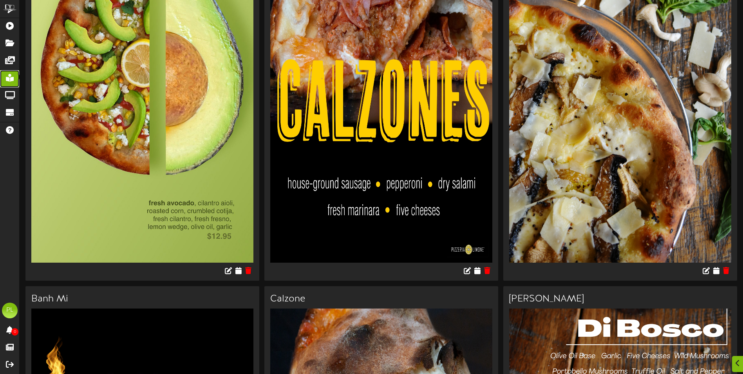
scroll to position [666, 0]
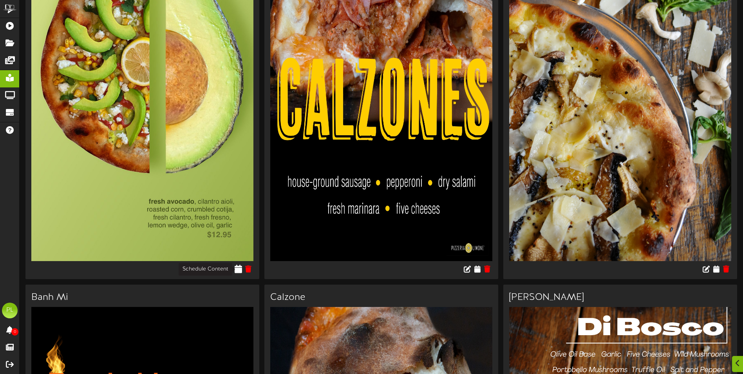
click at [239, 270] on icon at bounding box center [238, 268] width 7 height 9
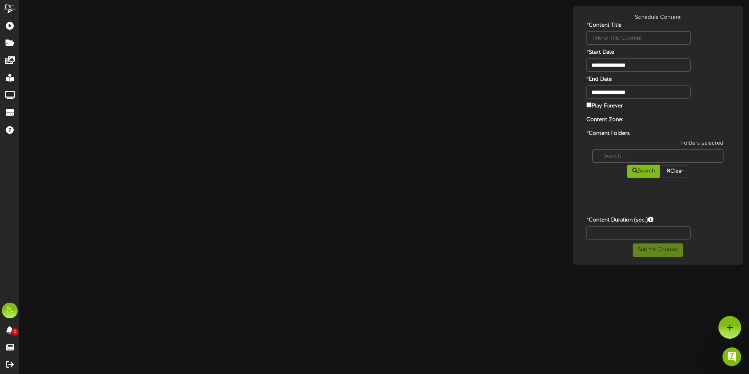
type input "AvocadoPizza"
type input "8"
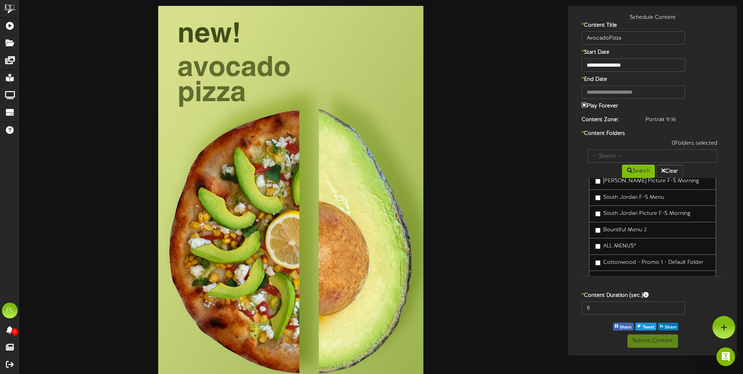
scroll to position [36, 0]
click at [594, 191] on link "Lehi Promo 1" at bounding box center [652, 193] width 127 height 17
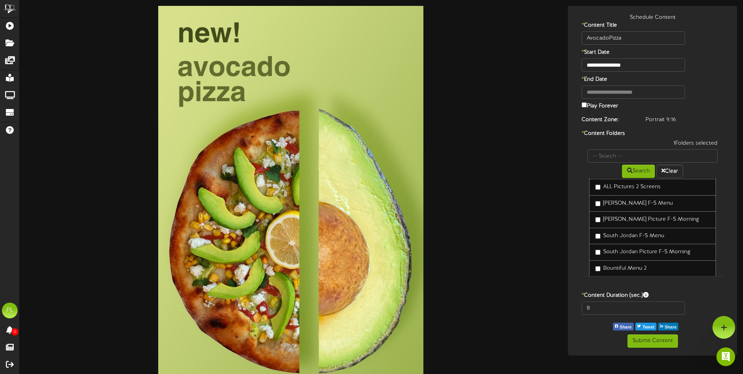
click at [593, 203] on link "[PERSON_NAME] F-S Menu" at bounding box center [652, 203] width 127 height 17
click at [601, 204] on label "[PERSON_NAME] F-S Menu" at bounding box center [634, 203] width 78 height 8
click at [599, 234] on label "South Jordan F-S Menu" at bounding box center [629, 236] width 69 height 8
click at [600, 216] on link "[PERSON_NAME] Picture F-S Morning" at bounding box center [652, 219] width 127 height 17
click at [601, 203] on label "[PERSON_NAME] F-S Menu" at bounding box center [634, 203] width 78 height 8
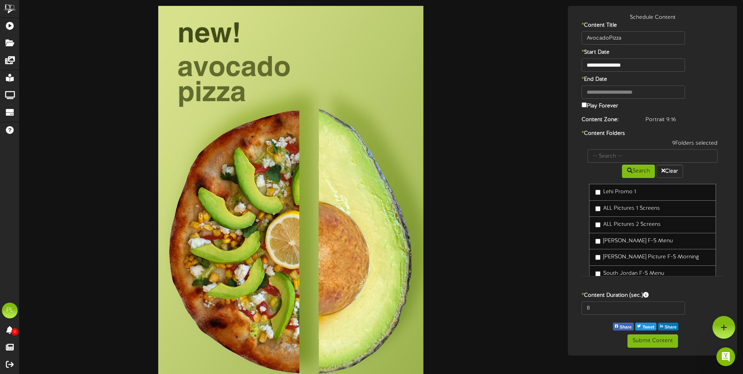
scroll to position [0, 0]
click at [651, 359] on div "**********" at bounding box center [382, 244] width 724 height 476
click at [661, 338] on button "Submit Content" at bounding box center [653, 340] width 51 height 13
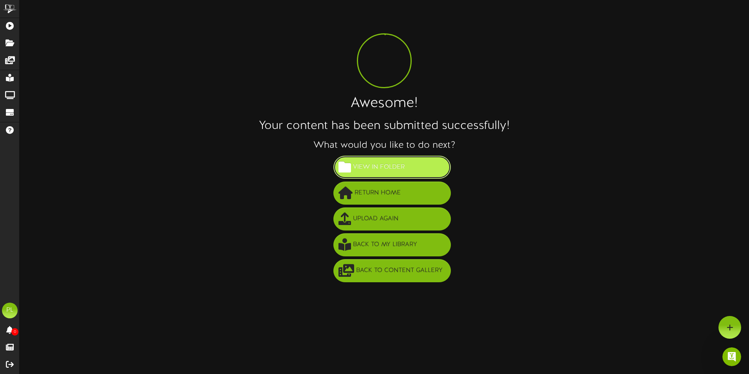
drag, startPoint x: 389, startPoint y: 169, endPoint x: 458, endPoint y: 157, distance: 70.3
click at [389, 169] on span "View in Folder" at bounding box center [379, 167] width 56 height 13
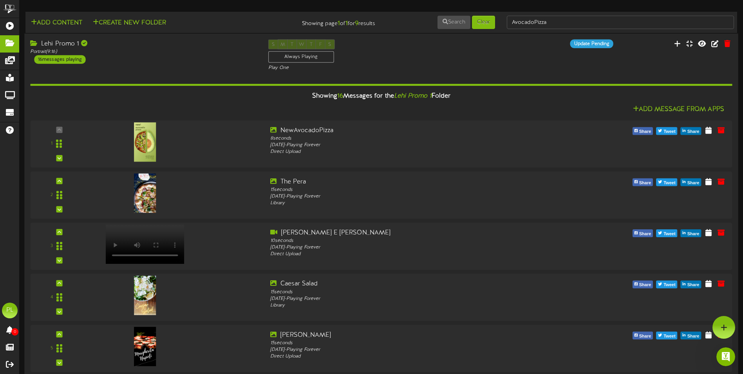
click at [192, 57] on div "Lehi Promo 1 Portrait ( 9:16 ) 16 messages playing" at bounding box center [143, 52] width 238 height 24
click at [191, 43] on div "Lehi Promo 1" at bounding box center [143, 44] width 226 height 9
click at [194, 49] on div "Portrait ( 9:16 )" at bounding box center [143, 51] width 226 height 7
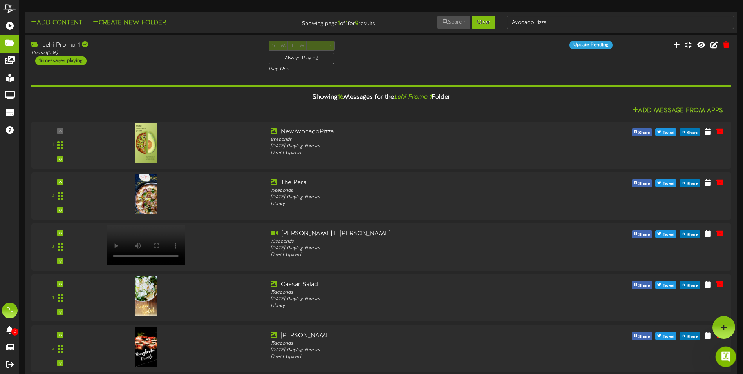
click at [722, 357] on icon "Open Intercom Messenger" at bounding box center [725, 355] width 13 height 13
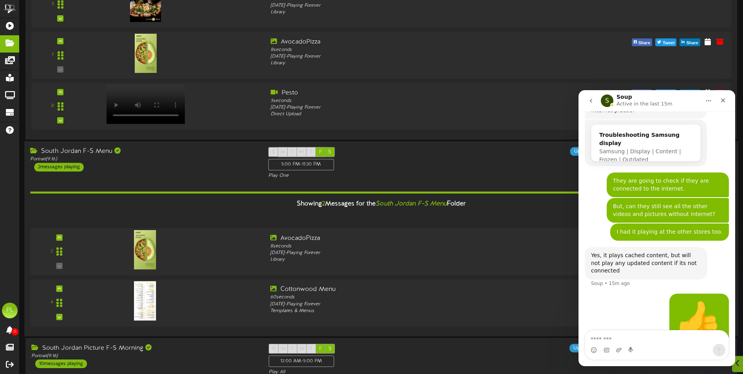
scroll to position [1293, 0]
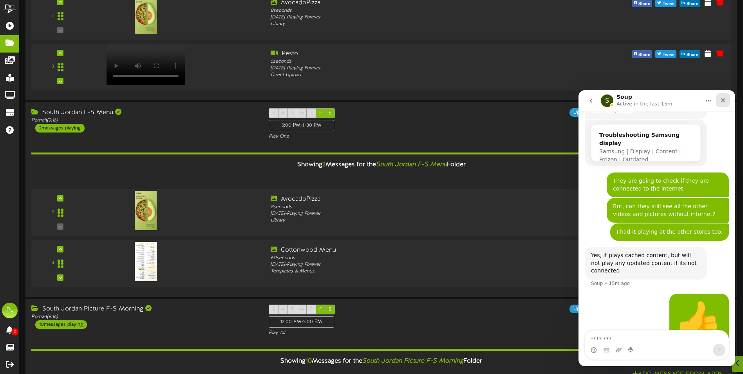
click at [726, 95] on div "Close" at bounding box center [723, 100] width 14 height 14
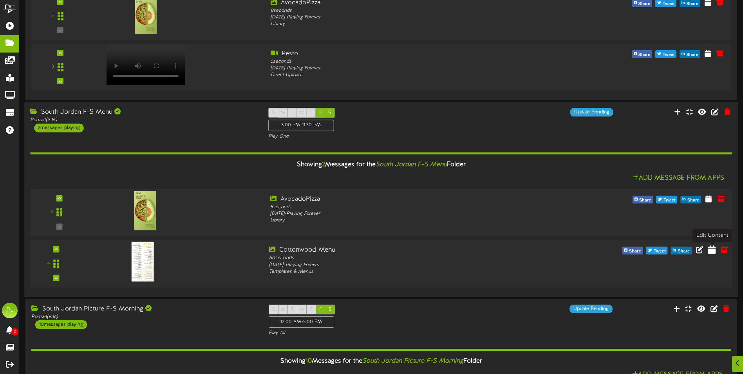
click at [713, 253] on icon at bounding box center [711, 249] width 7 height 9
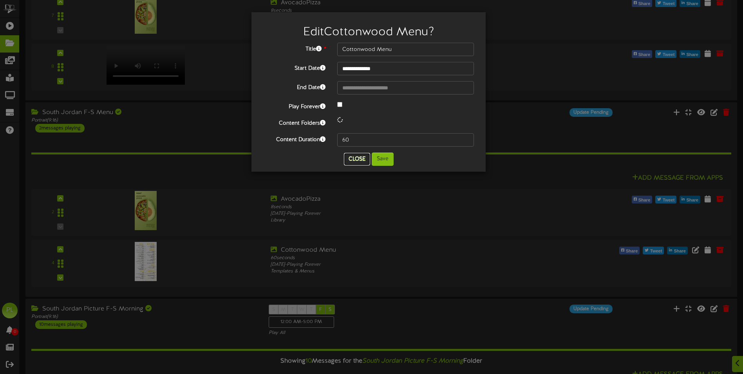
click at [348, 157] on button "Close" at bounding box center [357, 159] width 26 height 13
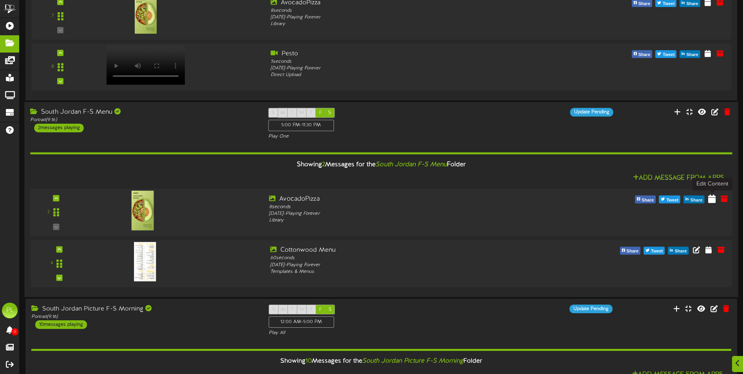
click at [713, 201] on icon at bounding box center [711, 198] width 7 height 9
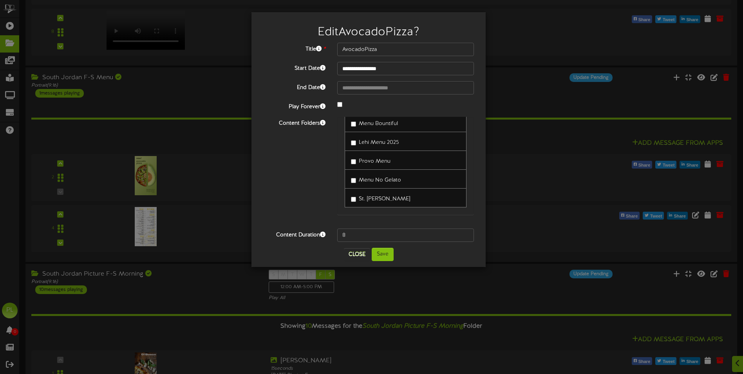
scroll to position [1489, 0]
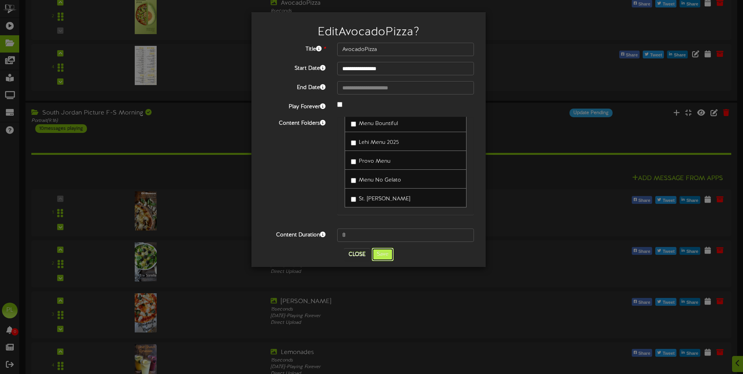
click at [380, 256] on button "Save" at bounding box center [383, 254] width 22 height 13
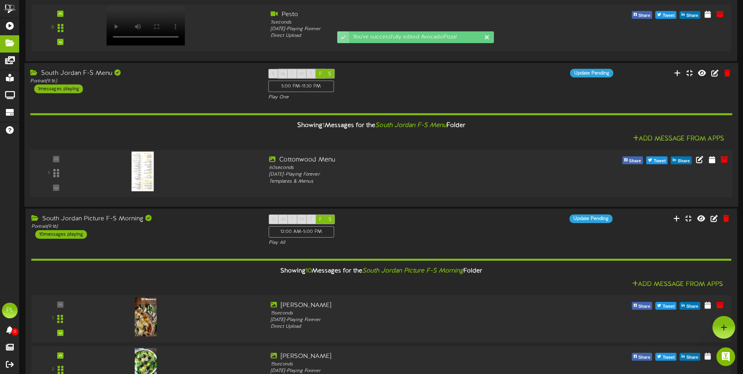
scroll to position [0, 0]
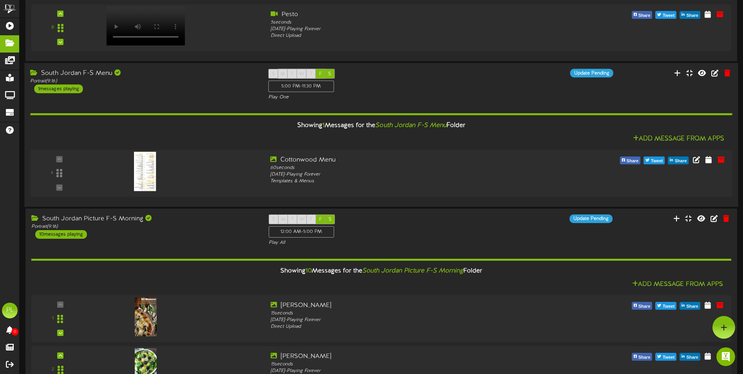
click at [201, 75] on div "South Jordan F-S Menu" at bounding box center [143, 73] width 226 height 9
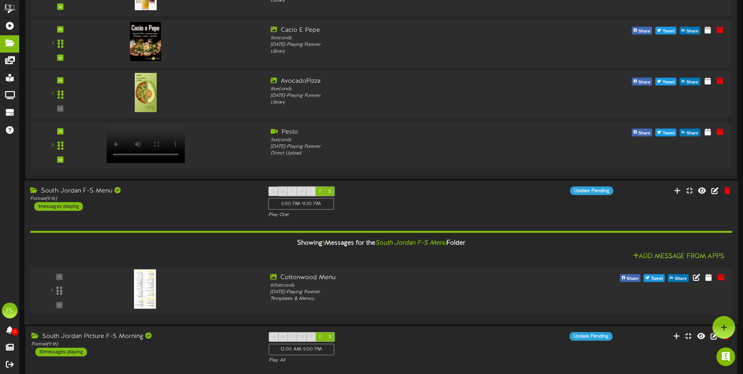
click at [201, 211] on div "South Jordan F-S Menu Portrait ( 9:16 ) 1 messages playing S M T W T F S 5:00 P…" at bounding box center [381, 202] width 714 height 32
click at [133, 208] on div "South Jordan F-S Menu Portrait ( 9:16 ) 1 messages playing" at bounding box center [143, 198] width 238 height 24
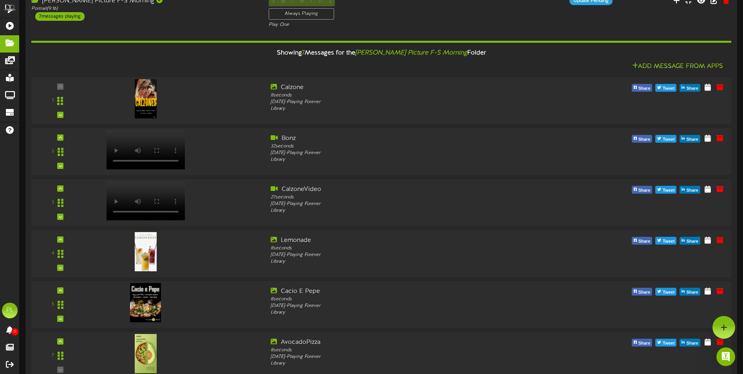
scroll to position [784, 0]
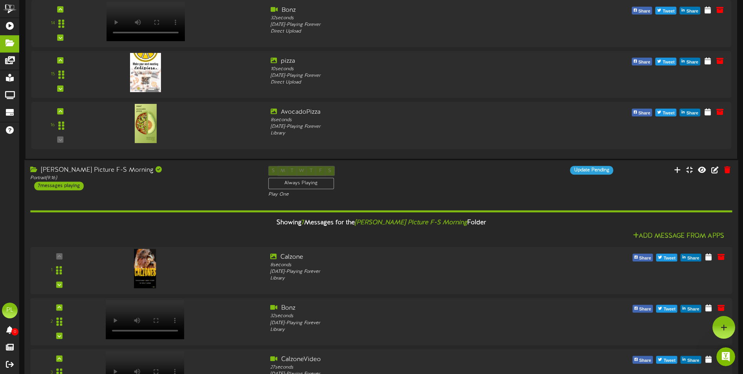
click at [154, 179] on div "Portrait ( 9:16 )" at bounding box center [143, 178] width 226 height 7
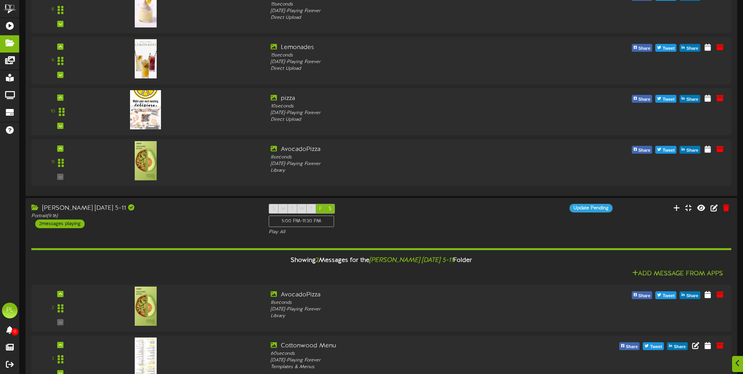
scroll to position [3565, 0]
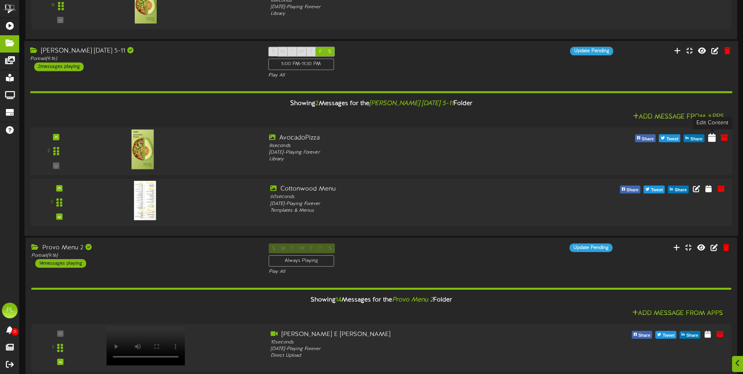
click at [711, 137] on icon at bounding box center [711, 137] width 7 height 9
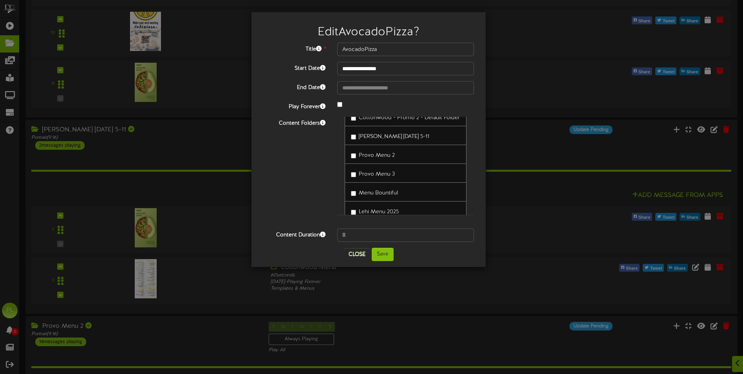
scroll to position [212, 0]
click at [357, 134] on label "[PERSON_NAME] [DATE] 5-11" at bounding box center [390, 128] width 78 height 11
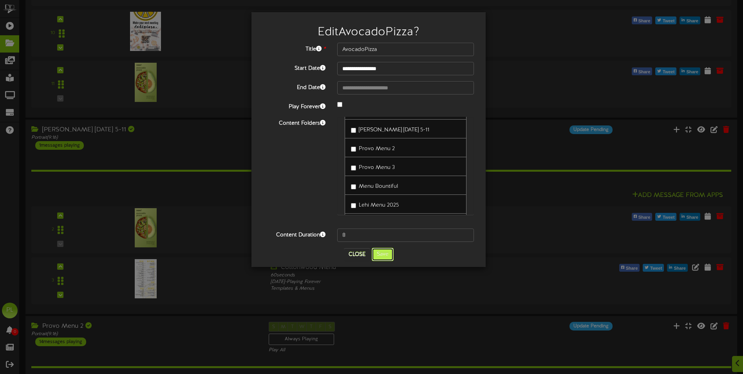
click at [382, 259] on button "Save" at bounding box center [383, 254] width 22 height 13
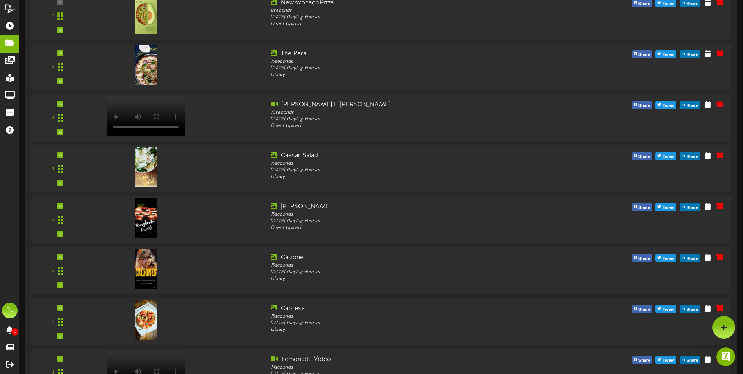
scroll to position [0, 0]
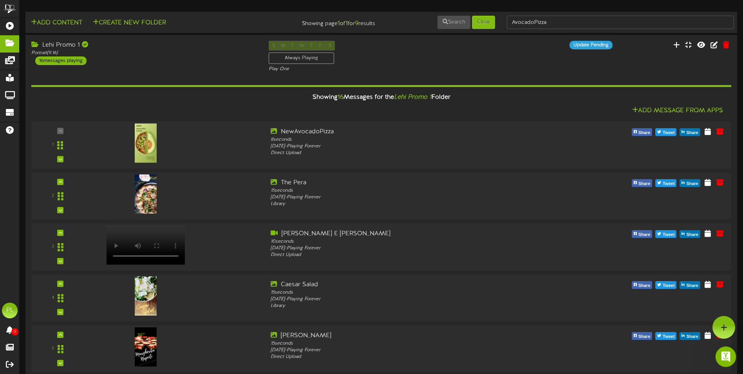
drag, startPoint x: 725, startPoint y: 355, endPoint x: 1464, endPoint y: 715, distance: 821.9
click at [725, 356] on icon "Open Intercom Messenger" at bounding box center [725, 355] width 13 height 13
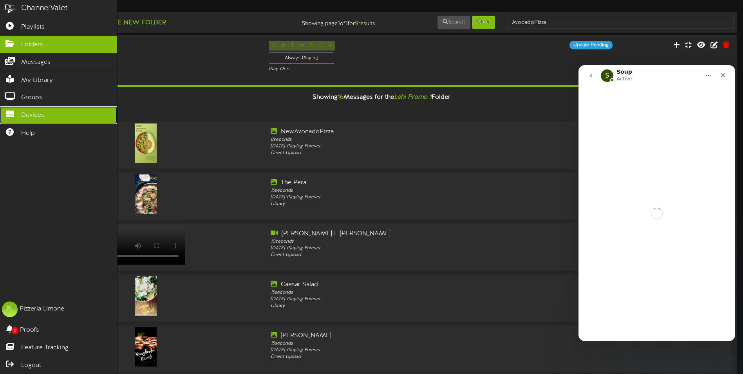
click at [41, 111] on span "Devices" at bounding box center [32, 115] width 23 height 9
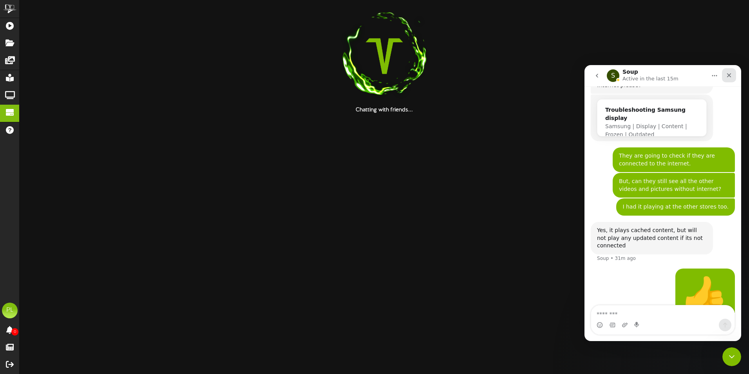
click at [734, 76] on div "Close" at bounding box center [729, 75] width 14 height 14
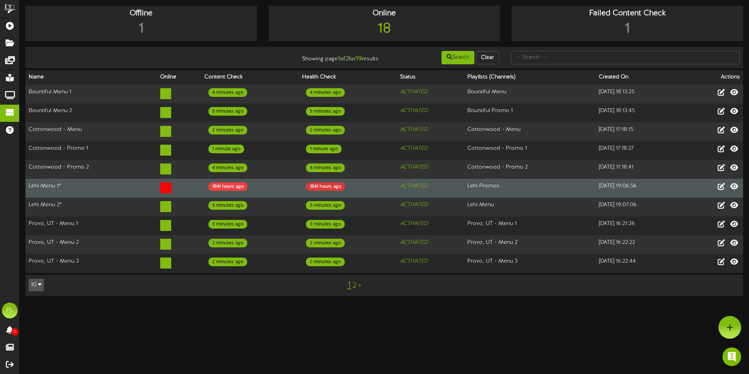
click at [311, 182] on div "1841 hours ago" at bounding box center [325, 186] width 39 height 9
click at [229, 183] on div "1841 hours ago" at bounding box center [227, 186] width 39 height 9
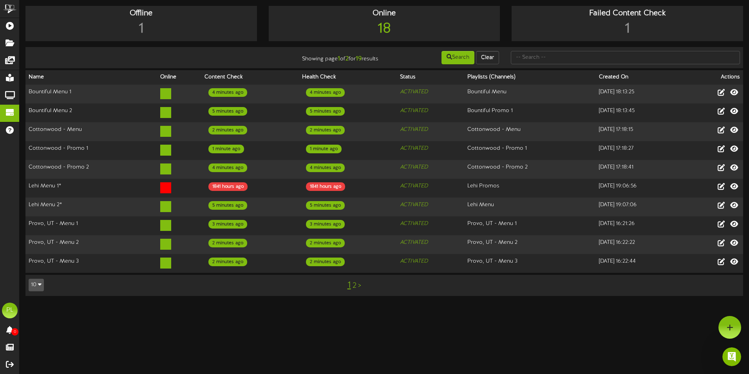
click at [293, 304] on html "ChannelValet Playlists Folders Messages My Library Groups Devices Help PL Pizze…" at bounding box center [374, 152] width 749 height 304
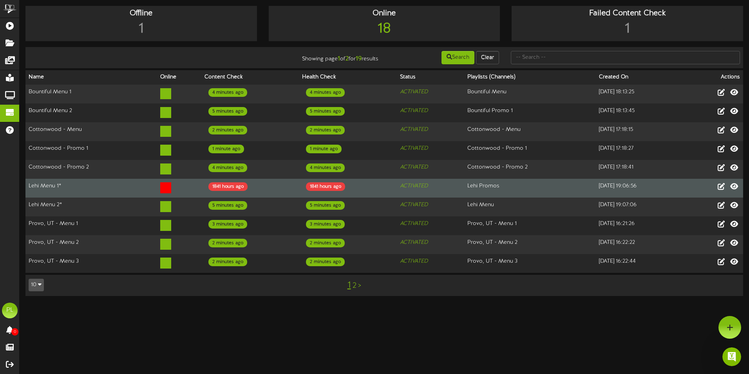
click at [160, 185] on icon at bounding box center [165, 187] width 11 height 11
click at [32, 186] on td "Lehi Menu 1*" at bounding box center [91, 188] width 132 height 19
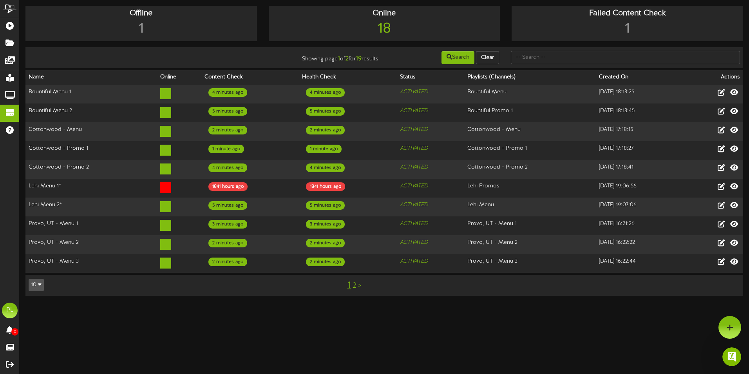
click at [698, 304] on html "ChannelValet Playlists Folders Messages My Library Groups Devices Help PL Pizze…" at bounding box center [374, 152] width 749 height 304
